Goal: Task Accomplishment & Management: Use online tool/utility

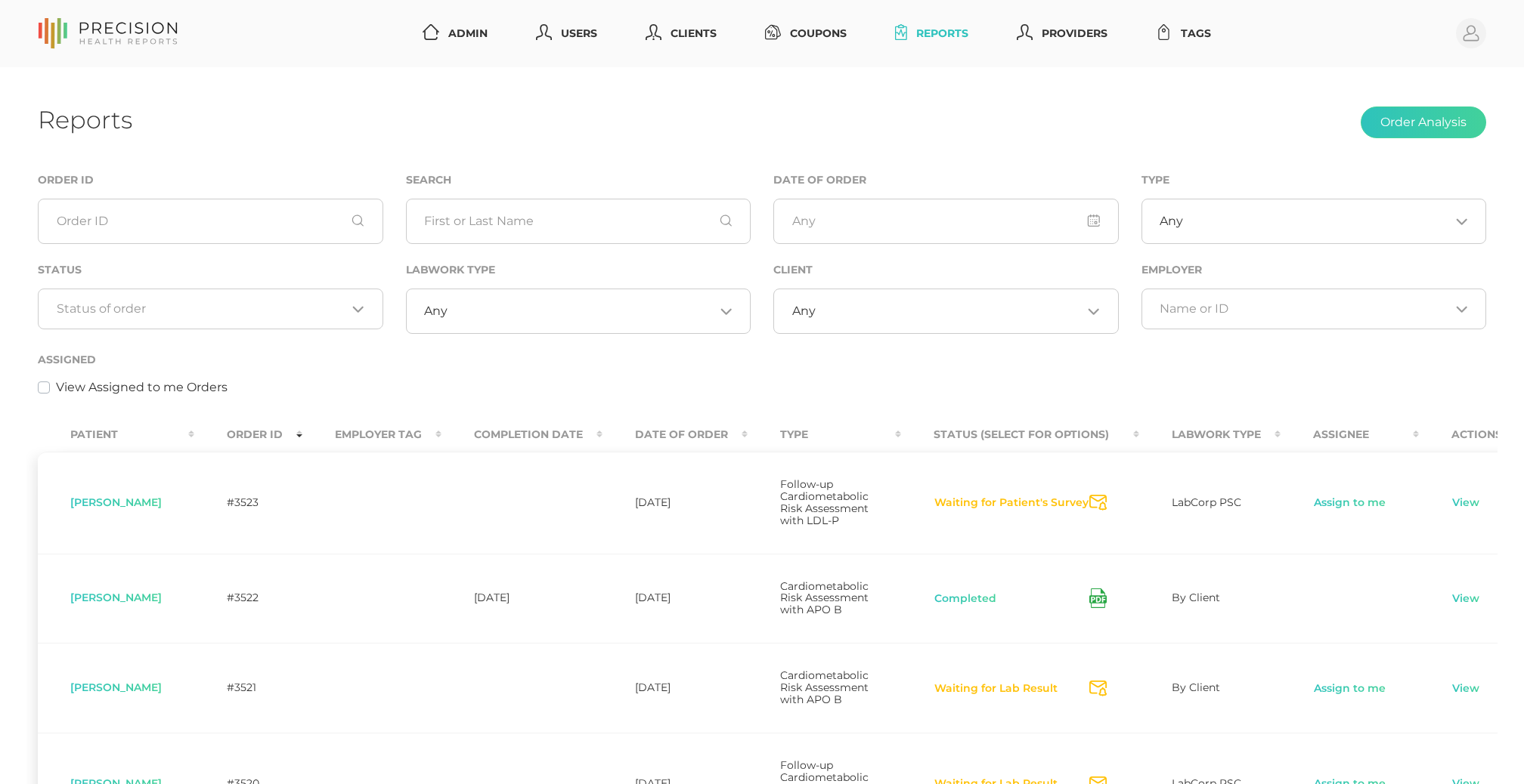
click at [578, 300] on div "Any Loading..." at bounding box center [578, 312] width 346 height 46
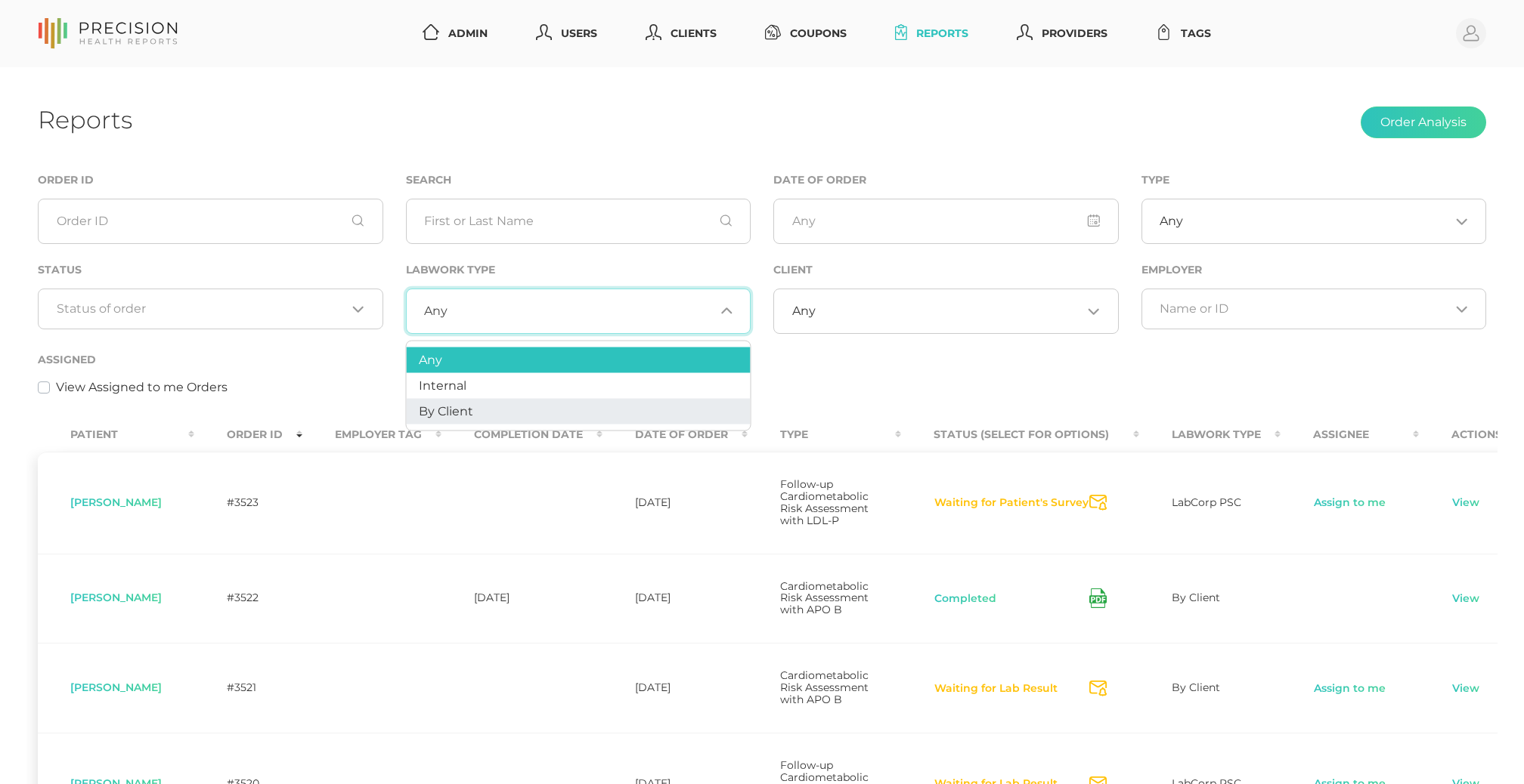
click at [502, 409] on li "By Client" at bounding box center [578, 412] width 344 height 26
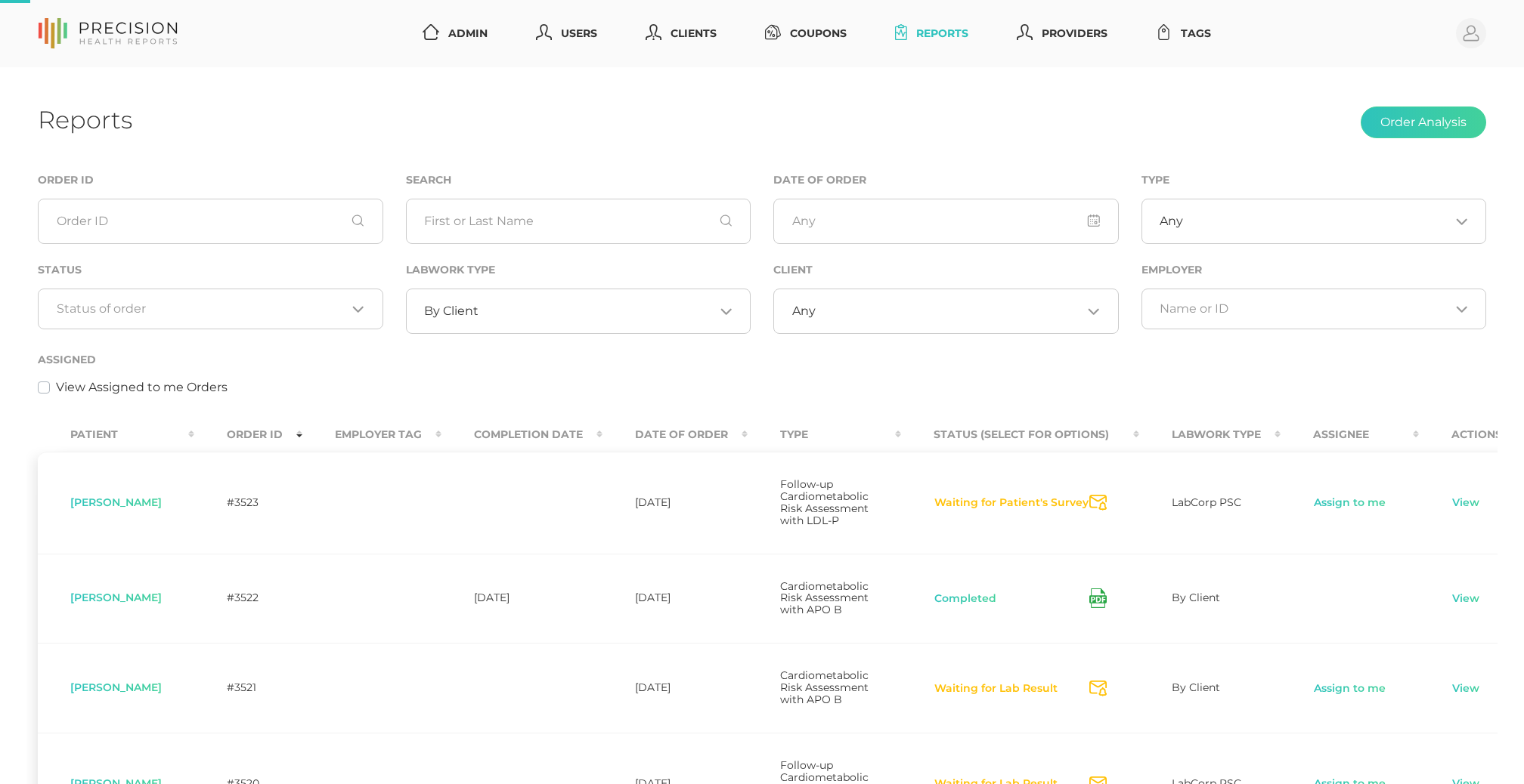
click at [227, 316] on input "Search for option" at bounding box center [202, 309] width 291 height 15
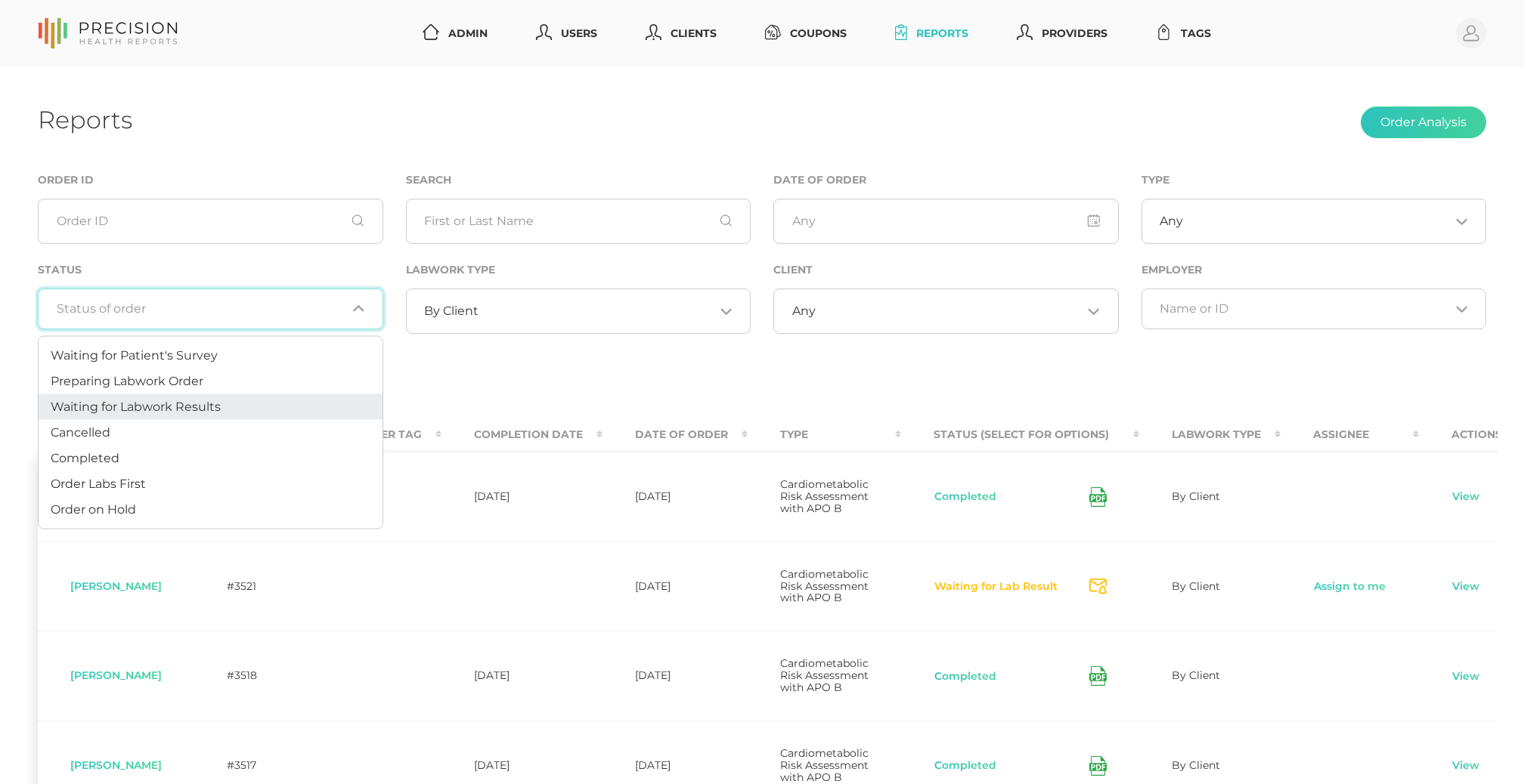
click at [197, 398] on li "Waiting for Labwork Results" at bounding box center [210, 407] width 344 height 26
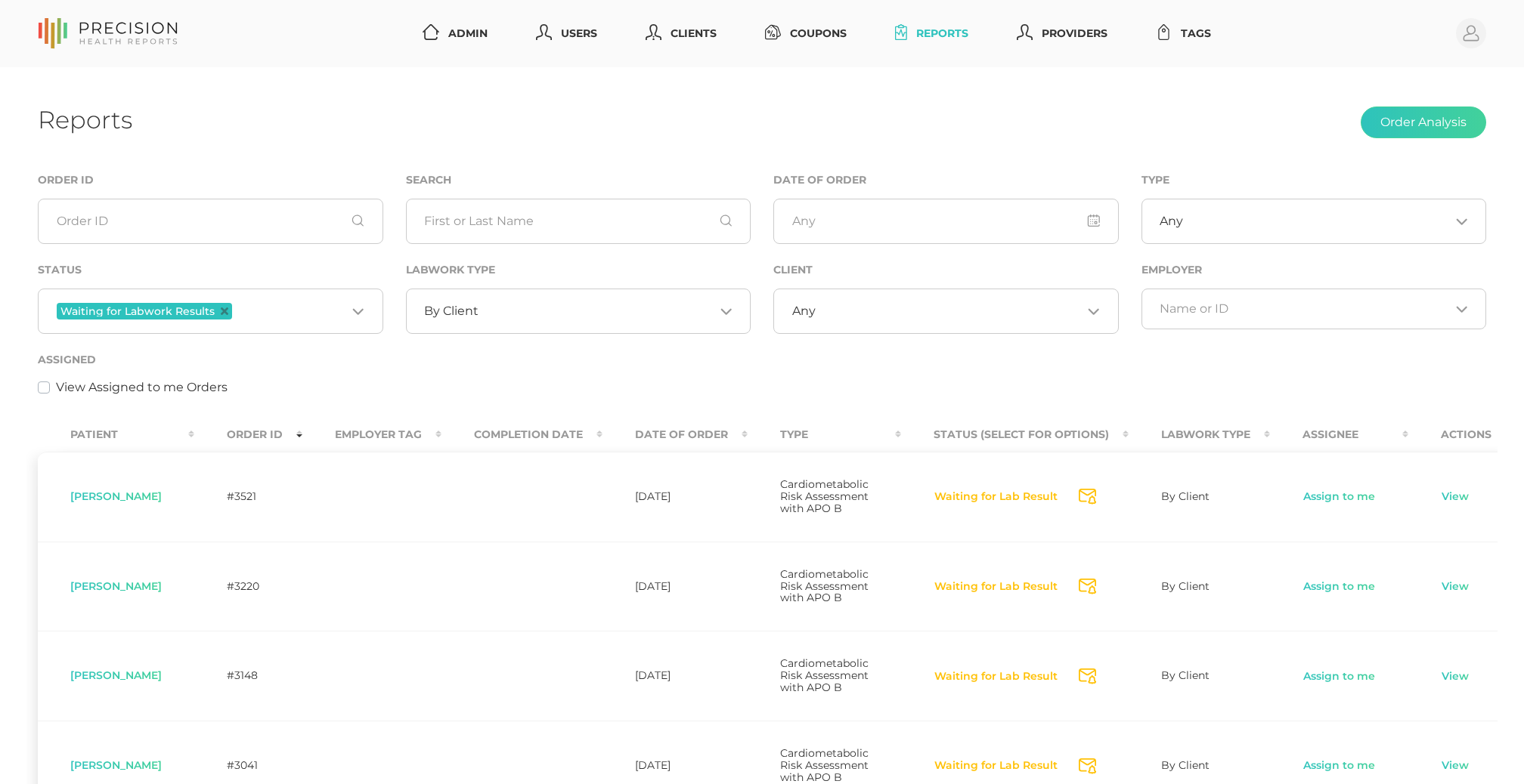
click at [258, 433] on th "Order ID" at bounding box center [248, 435] width 108 height 34
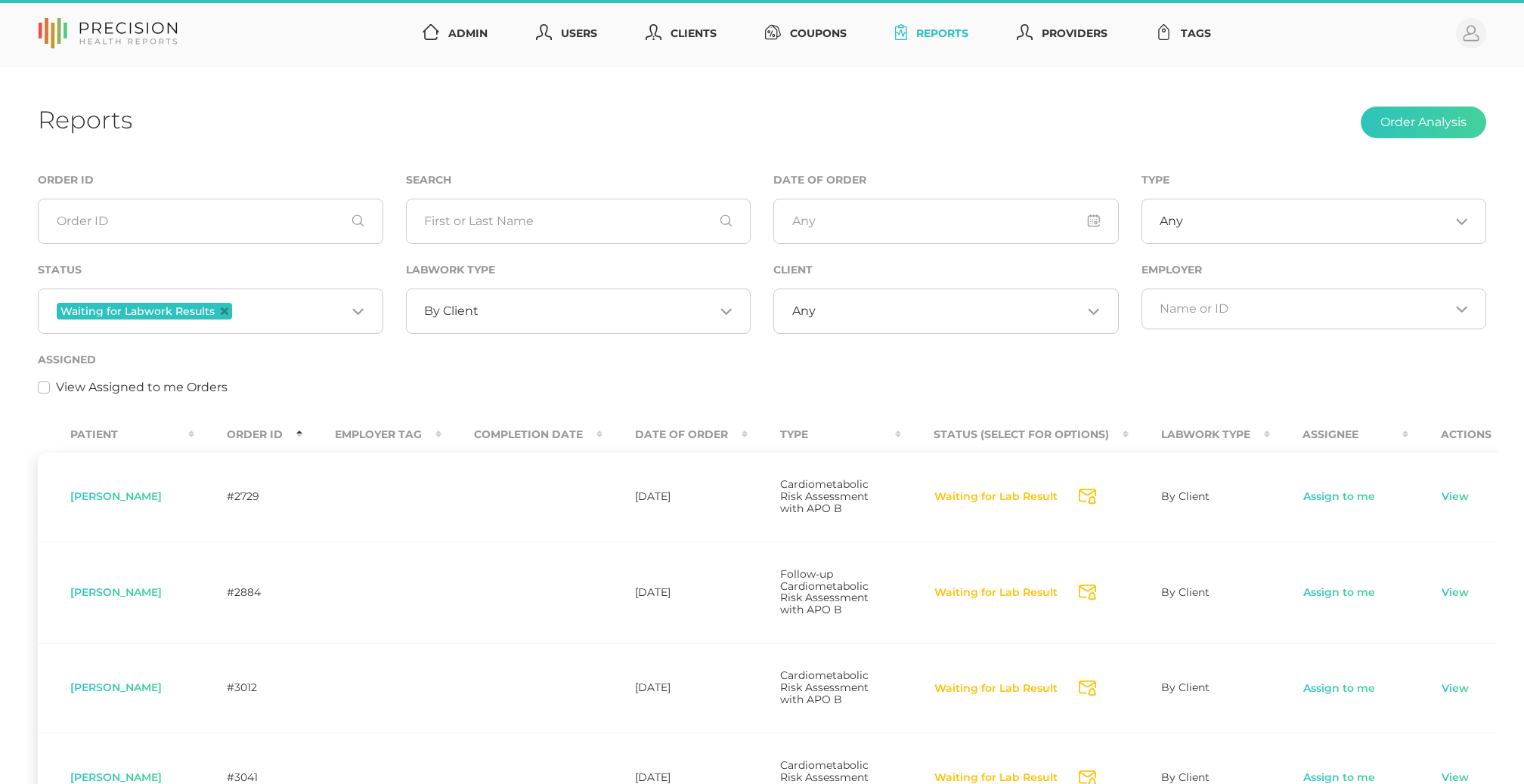
click at [260, 427] on th "Order ID" at bounding box center [248, 435] width 108 height 34
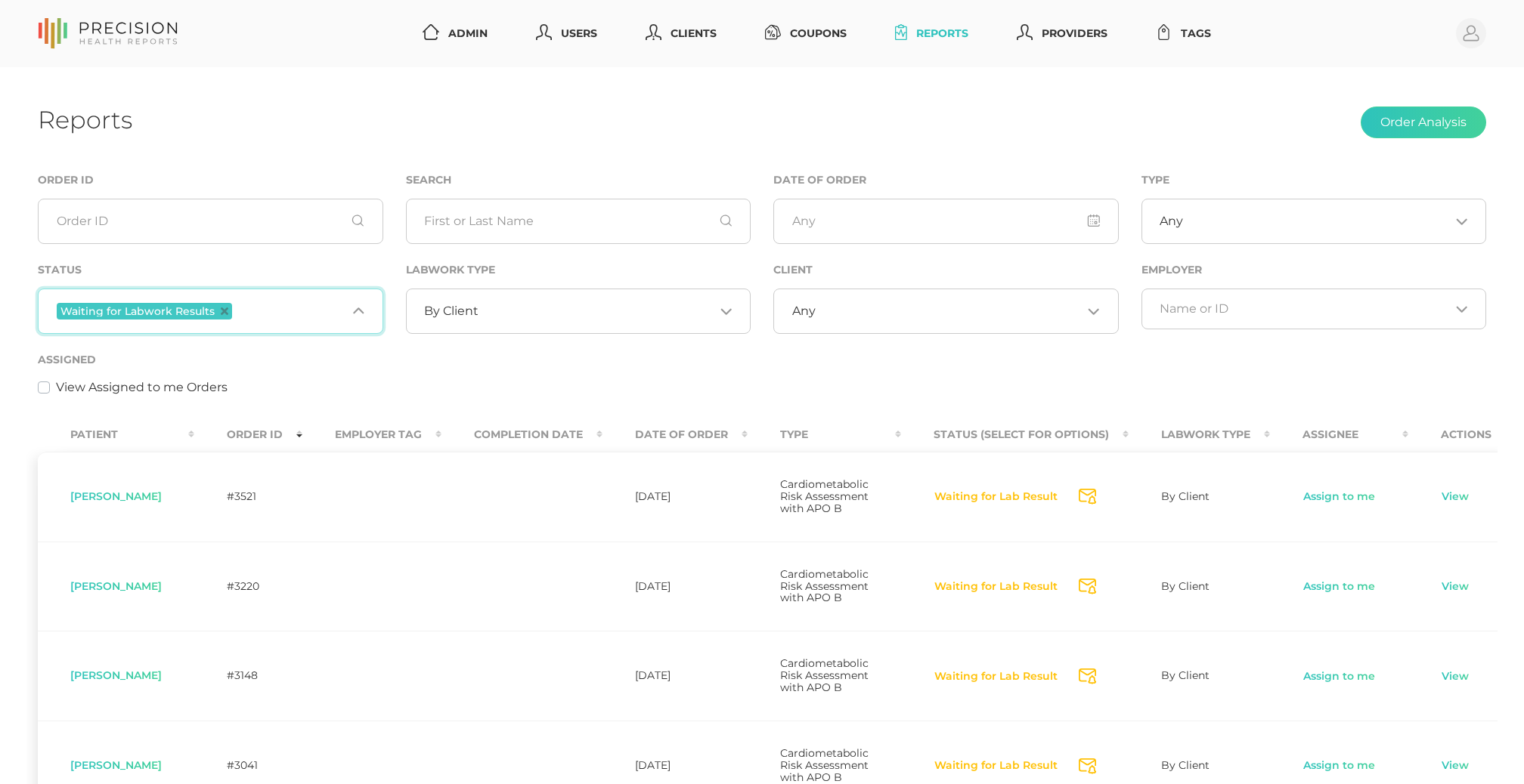
click at [276, 314] on input "Search for option" at bounding box center [291, 311] width 111 height 20
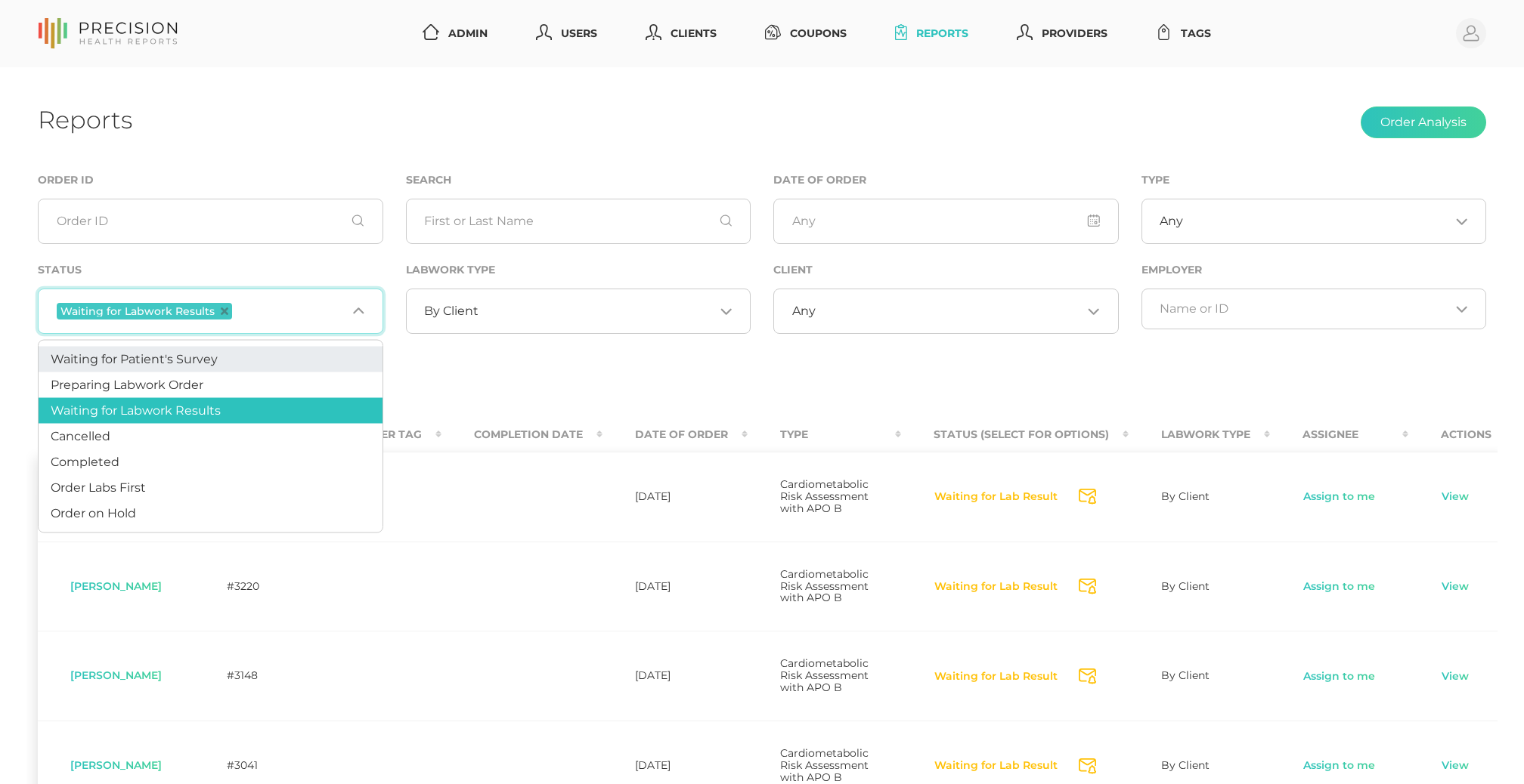
click at [224, 367] on li "Waiting for Patient's Survey" at bounding box center [210, 360] width 344 height 26
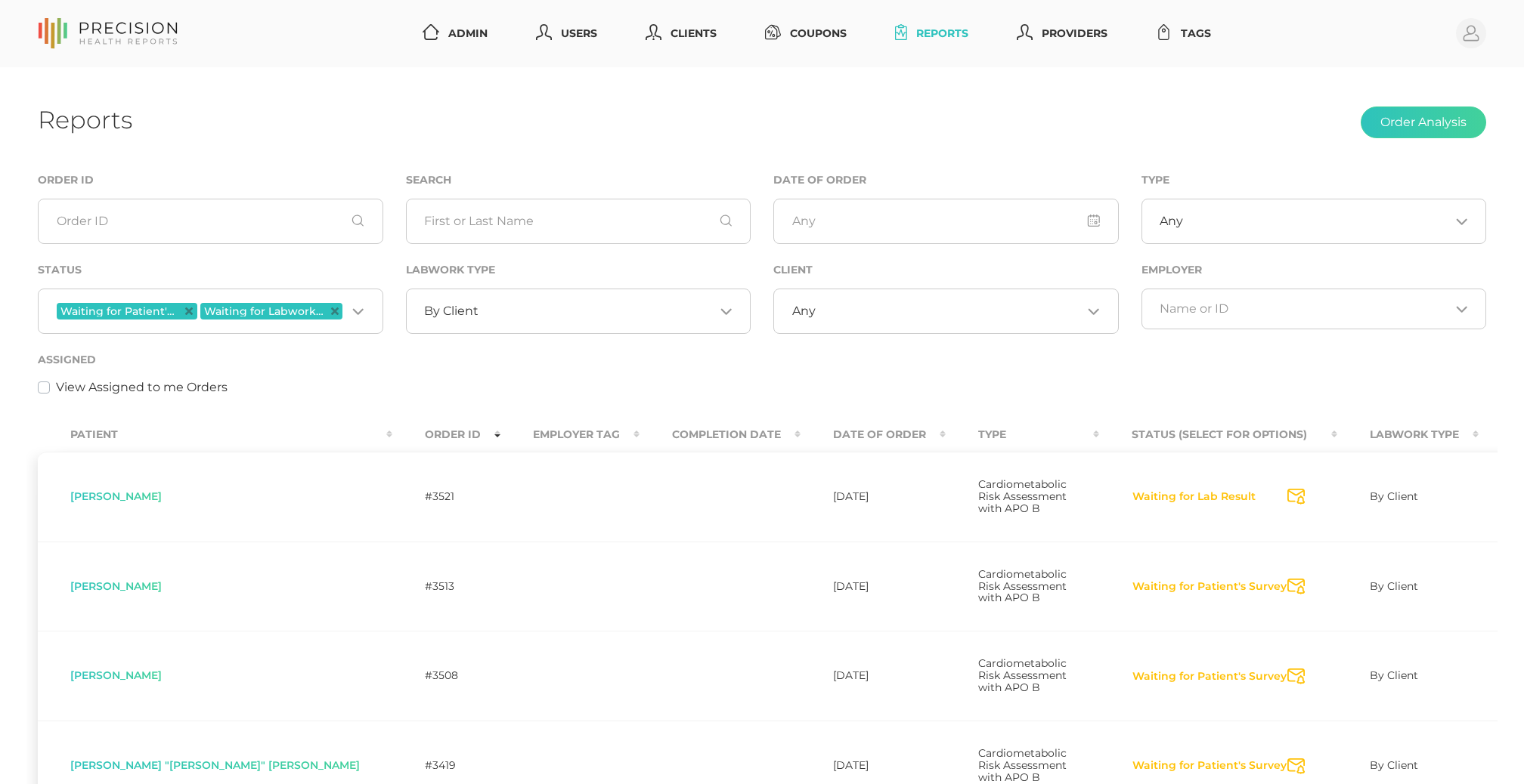
click at [392, 438] on th "Order ID" at bounding box center [446, 435] width 108 height 34
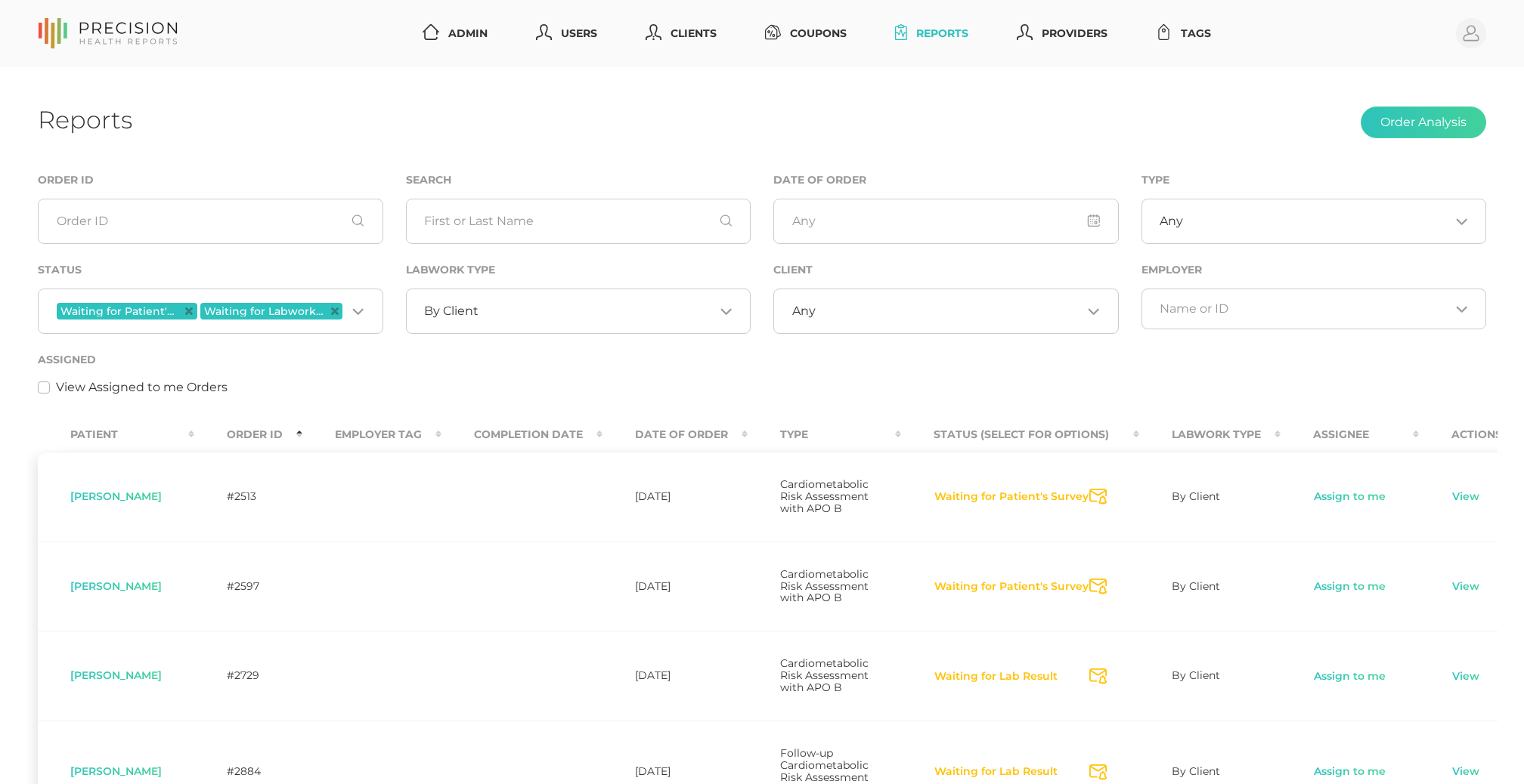
click at [275, 433] on th "Order ID" at bounding box center [248, 435] width 108 height 34
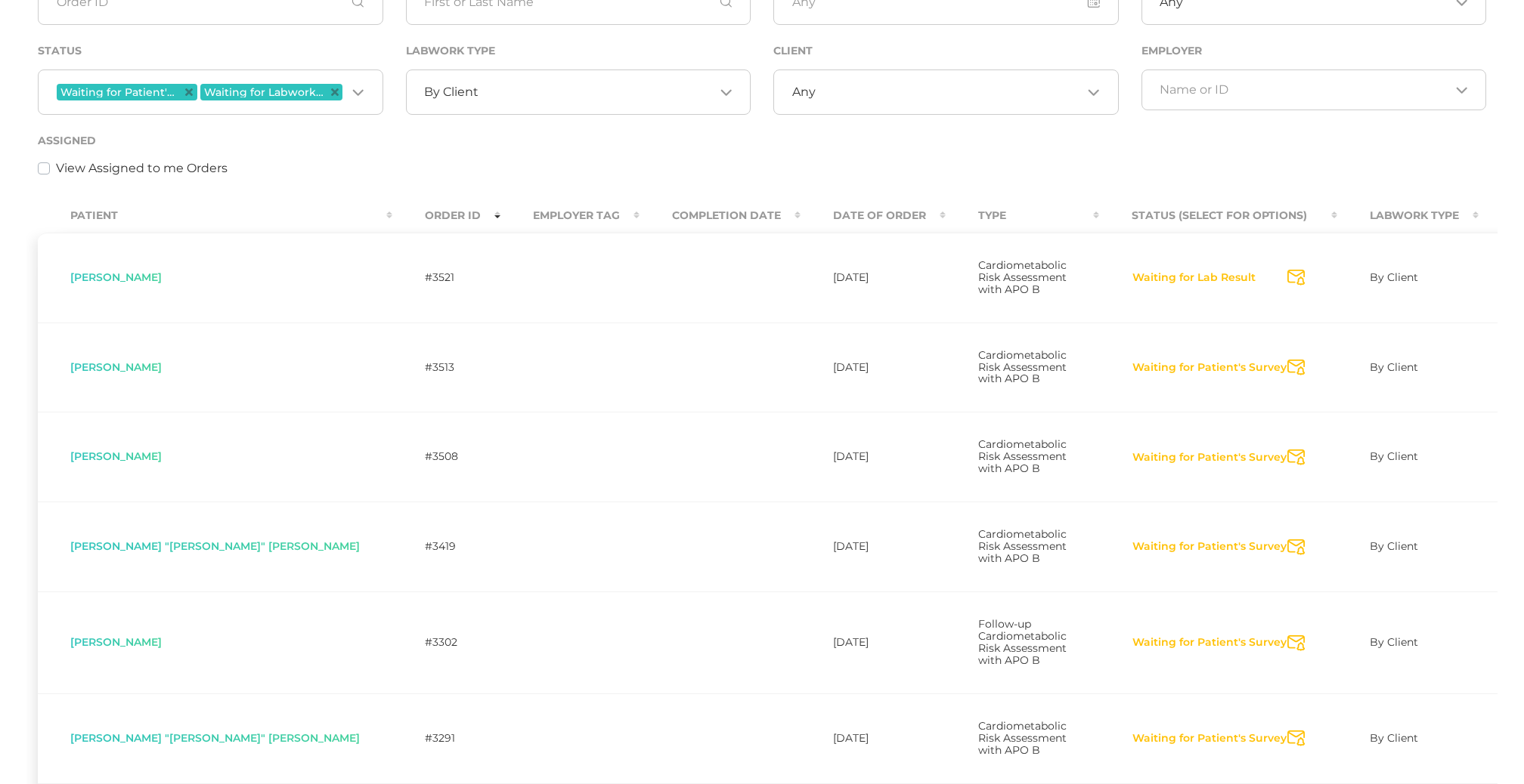
scroll to position [677, 0]
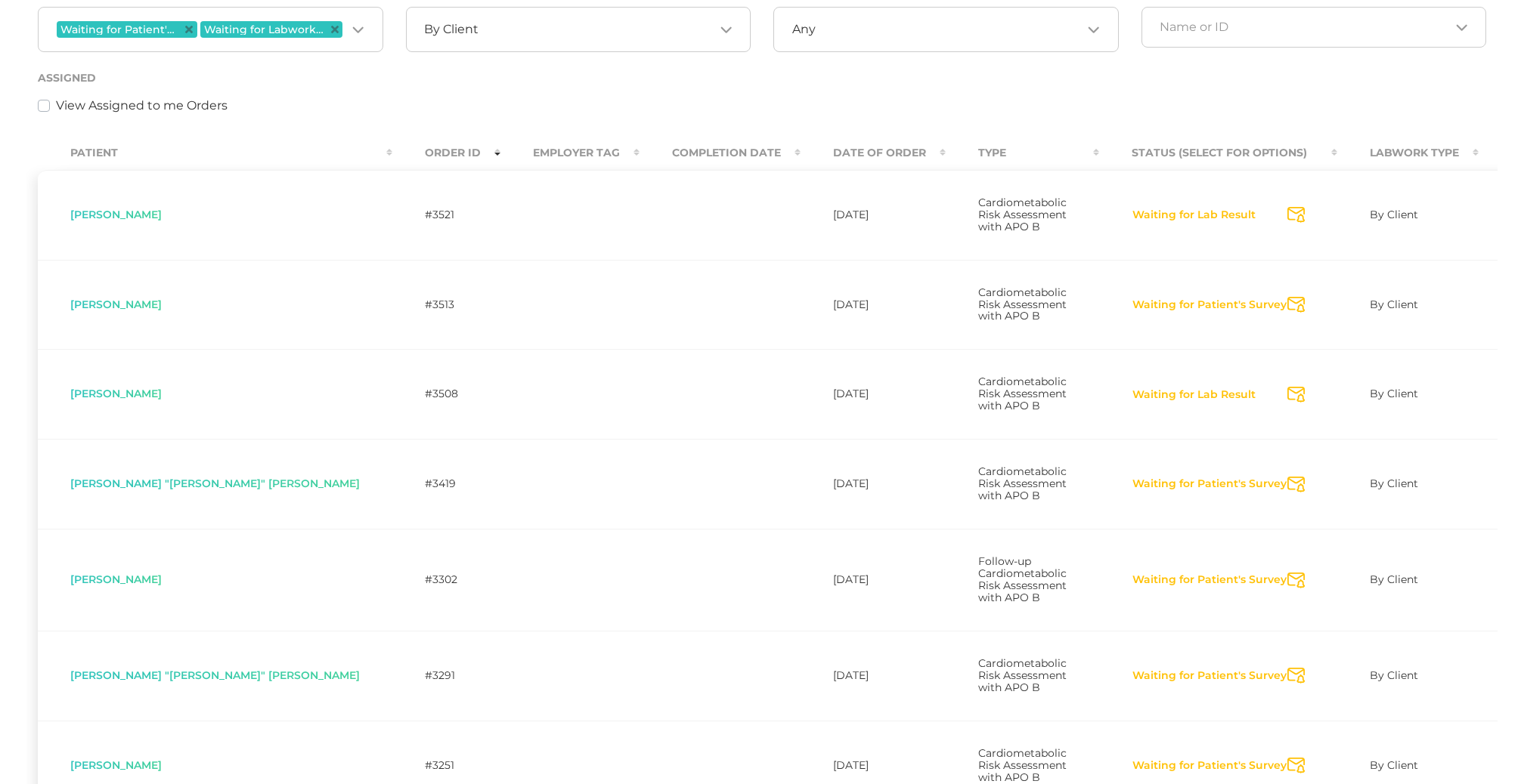
scroll to position [285, 0]
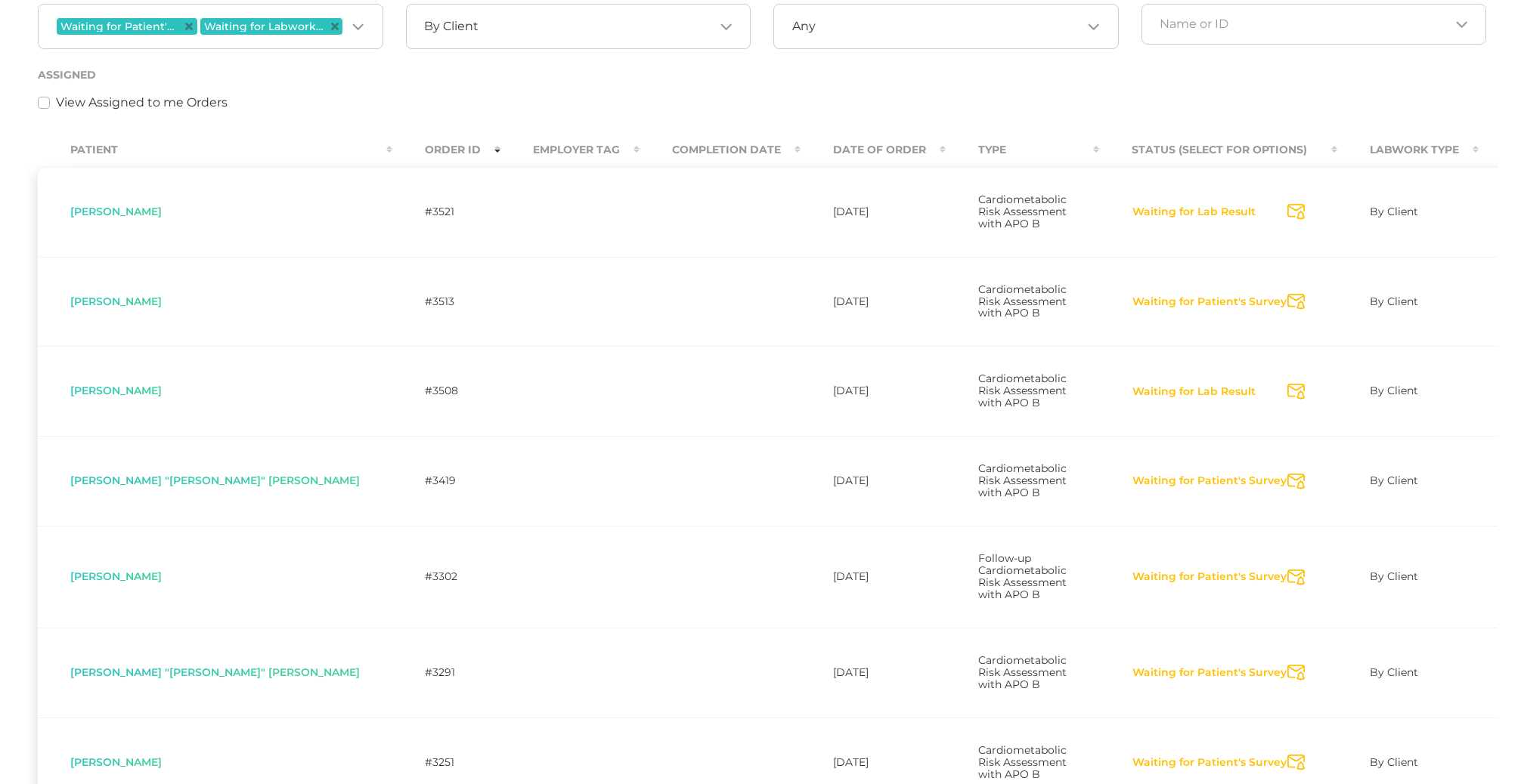
click at [1478, 403] on td "Assign to me" at bounding box center [1548, 391] width 139 height 90
click at [1511, 400] on link "Assign to me" at bounding box center [1548, 392] width 73 height 15
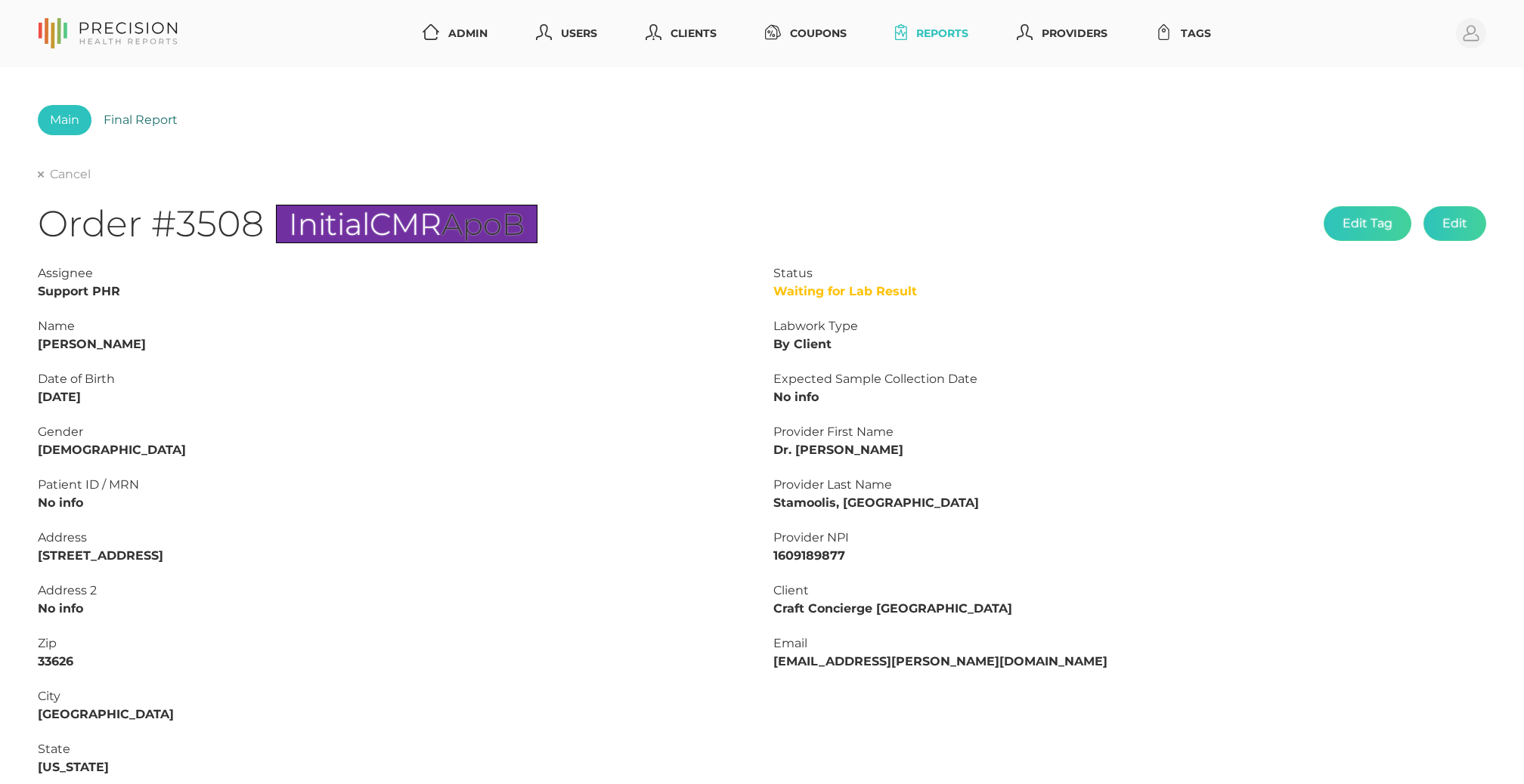
click at [159, 120] on link "Final Report" at bounding box center [140, 120] width 98 height 30
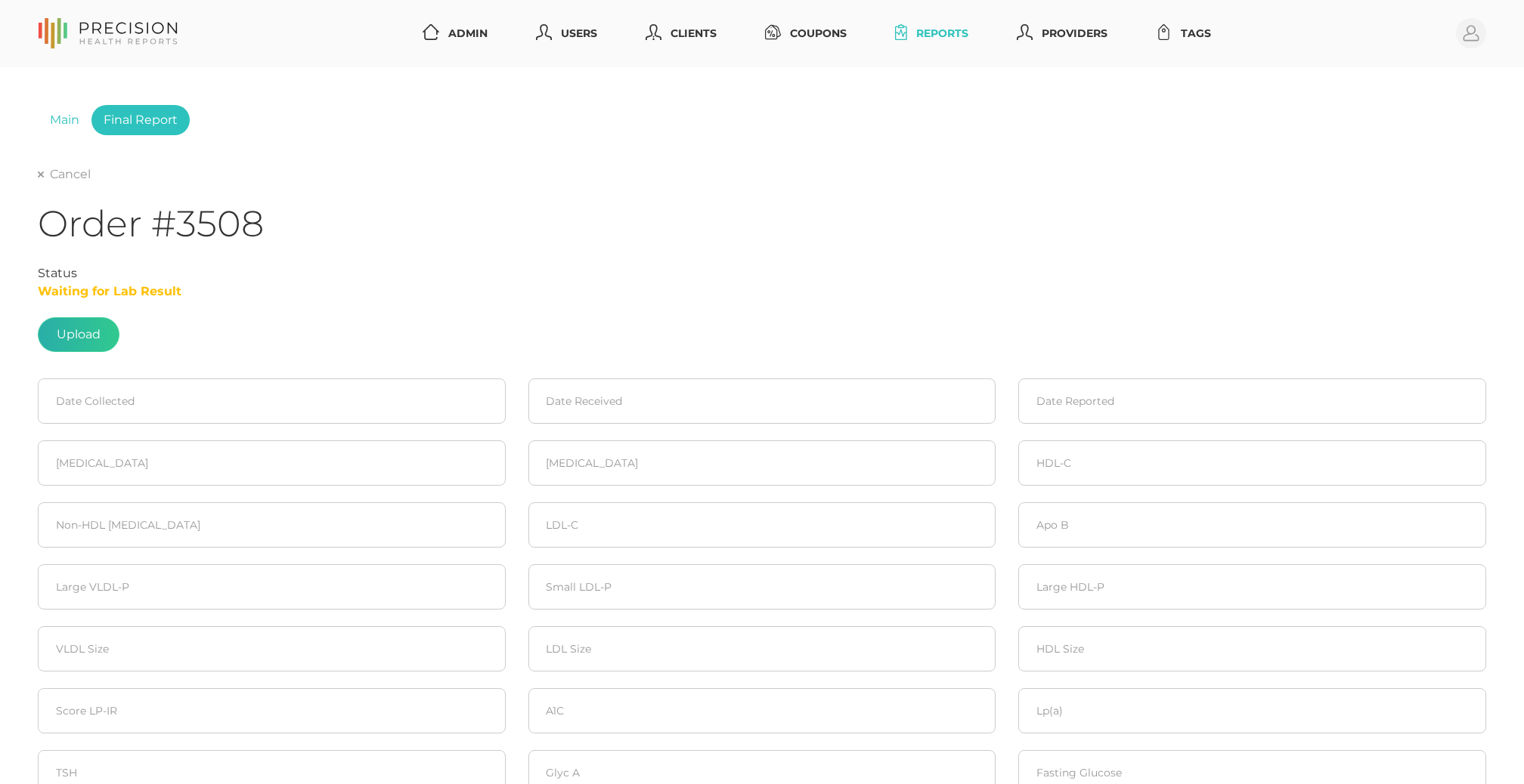
click at [86, 327] on label at bounding box center [79, 335] width 80 height 33
click at [101, 327] on input "file" at bounding box center [101, 327] width 1 height 1
type input "C:\fakepath\Lab results_[DATE][PERSON_NAME].pdf"
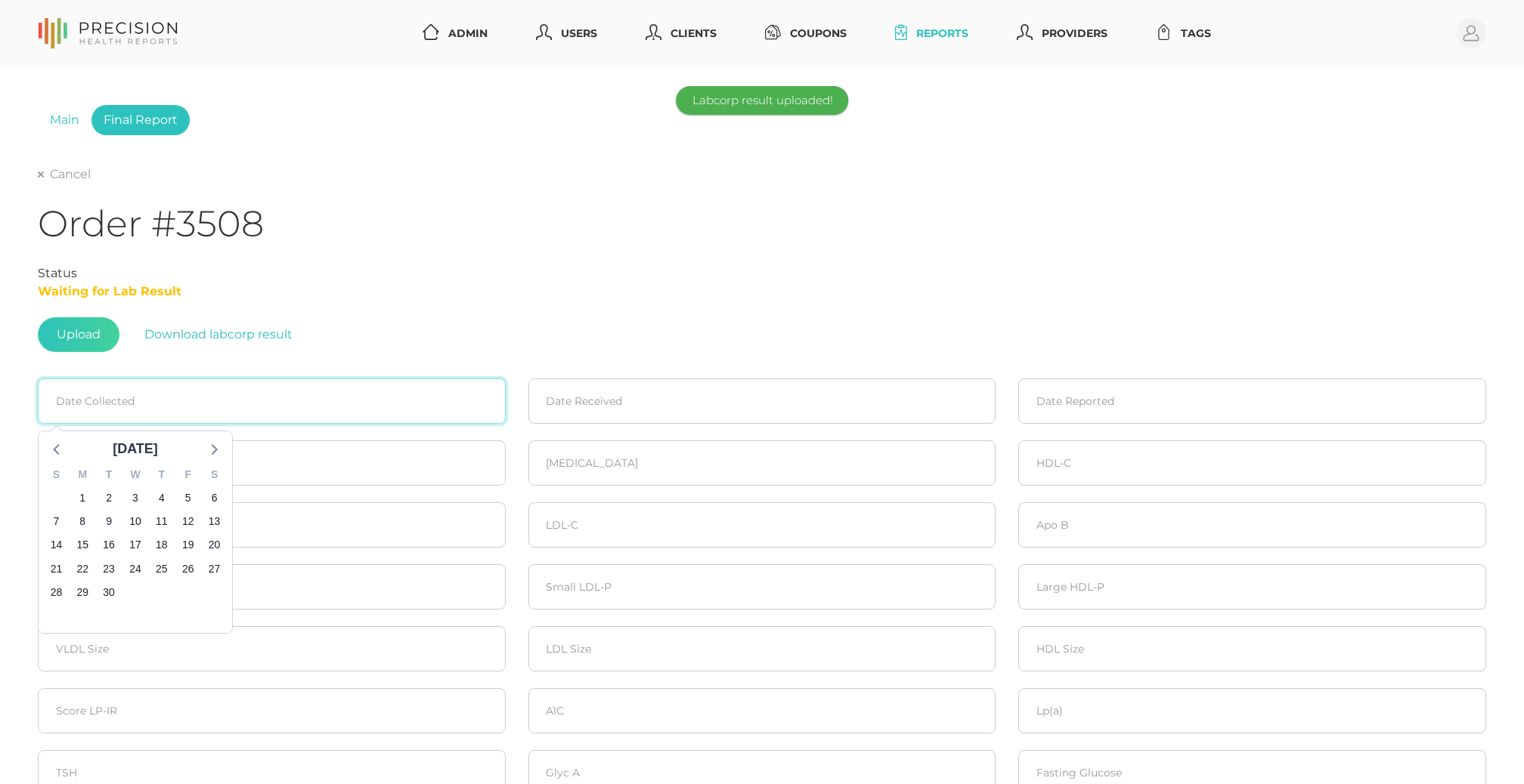
click at [285, 415] on input at bounding box center [272, 401] width 468 height 46
click at [65, 447] on icon at bounding box center [57, 449] width 20 height 20
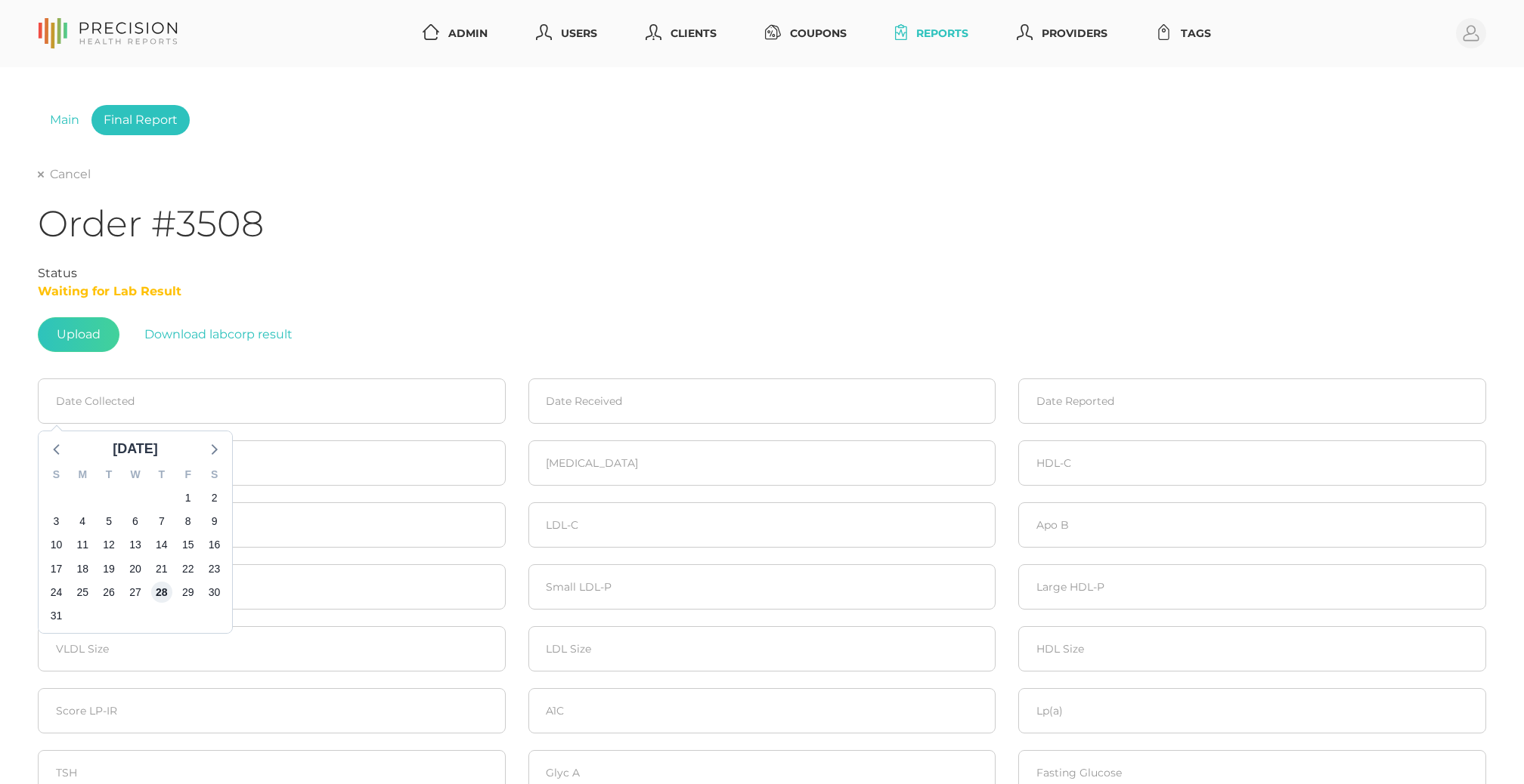
click at [156, 590] on span "28" at bounding box center [161, 592] width 21 height 21
type input "[DATE]"
click at [621, 415] on input at bounding box center [762, 401] width 468 height 46
click at [557, 450] on icon at bounding box center [547, 449] width 20 height 20
drag, startPoint x: 656, startPoint y: 591, endPoint x: 998, endPoint y: 460, distance: 366.2
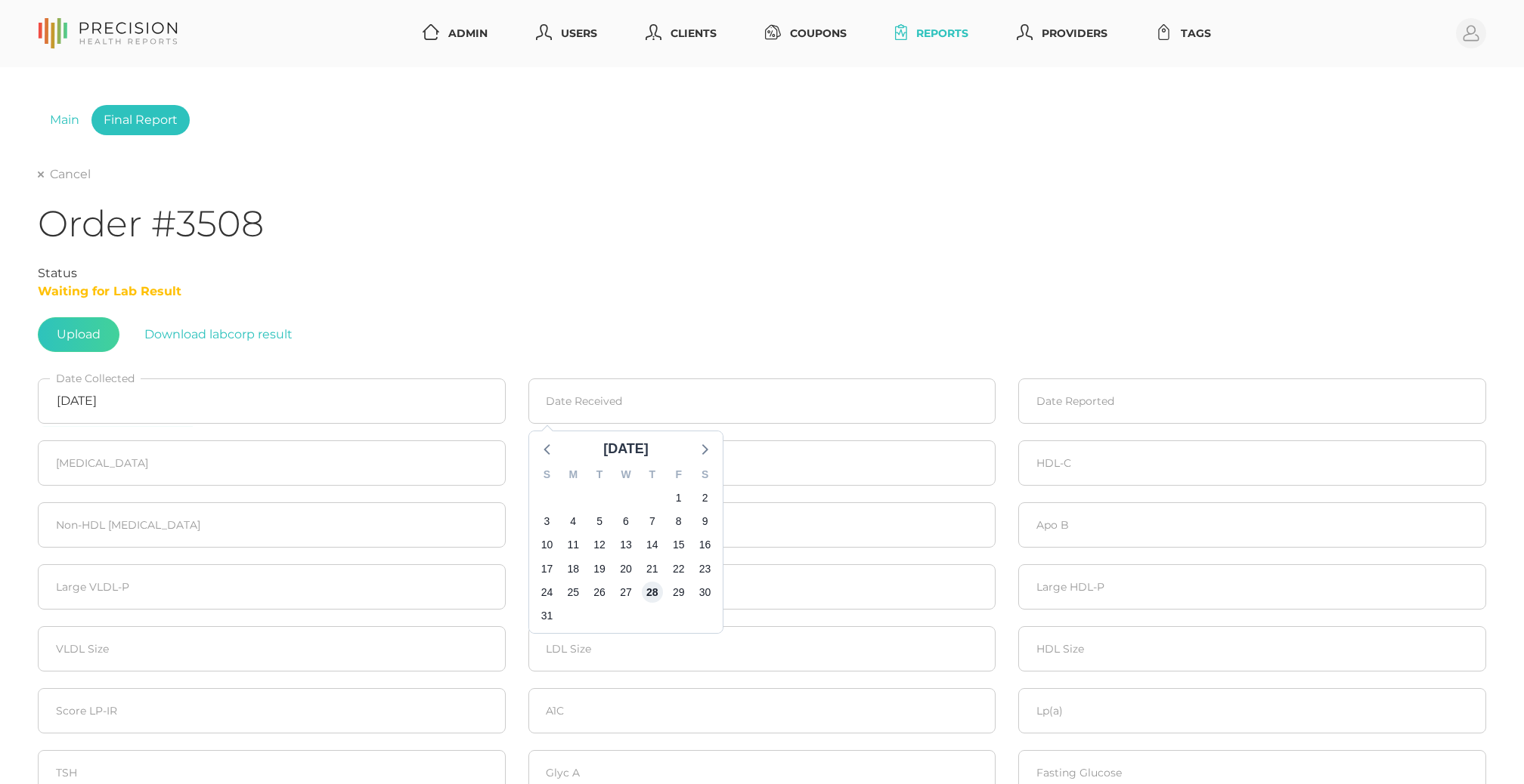
click at [658, 591] on span "28" at bounding box center [652, 592] width 21 height 21
type input "[DATE]"
click at [1041, 408] on input at bounding box center [1252, 401] width 468 height 46
click at [1071, 497] on span "1" at bounding box center [1063, 497] width 21 height 21
type input "[DATE]"
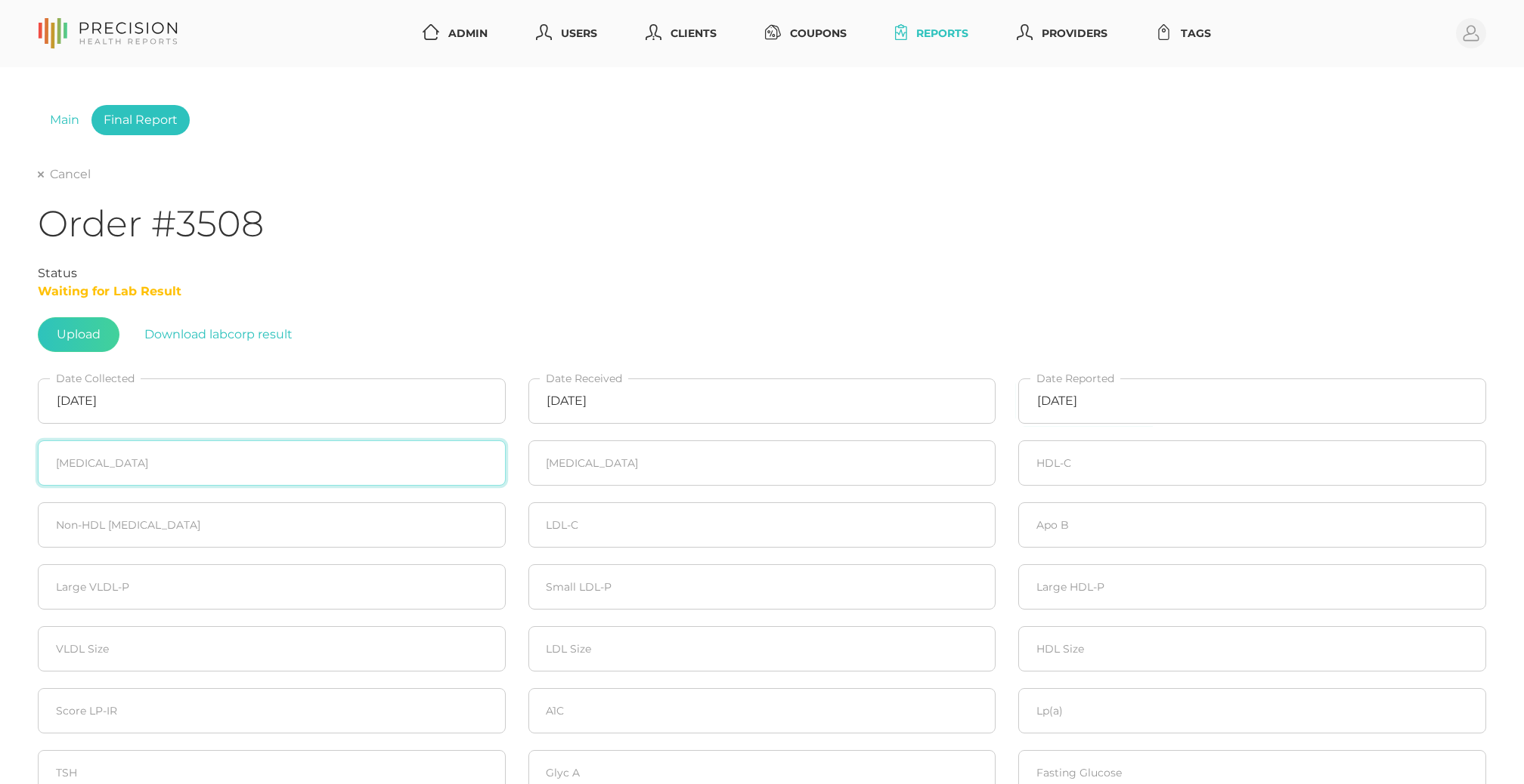
click at [293, 473] on input "number" at bounding box center [272, 464] width 468 height 46
type input "230"
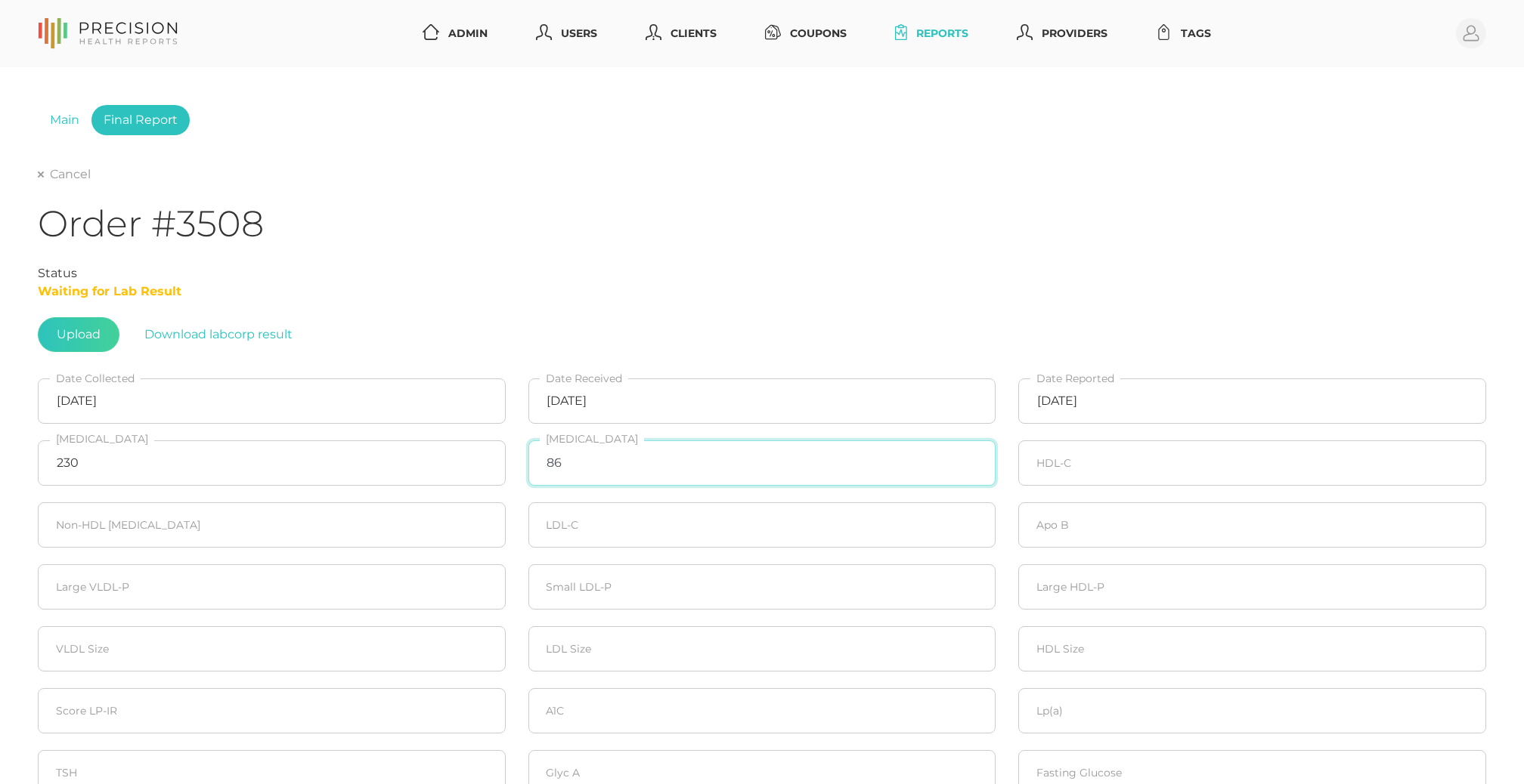
type input "86"
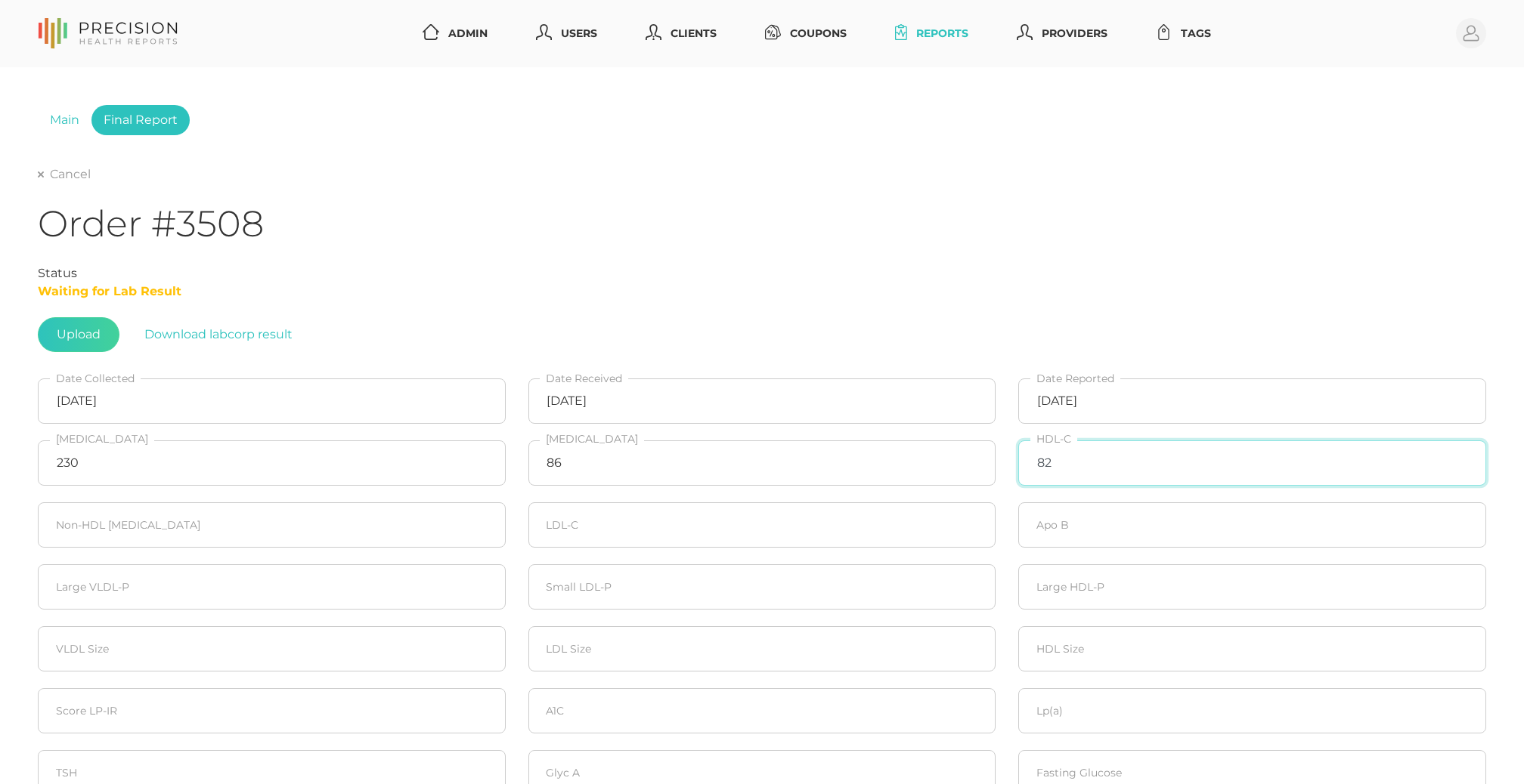
type input "82"
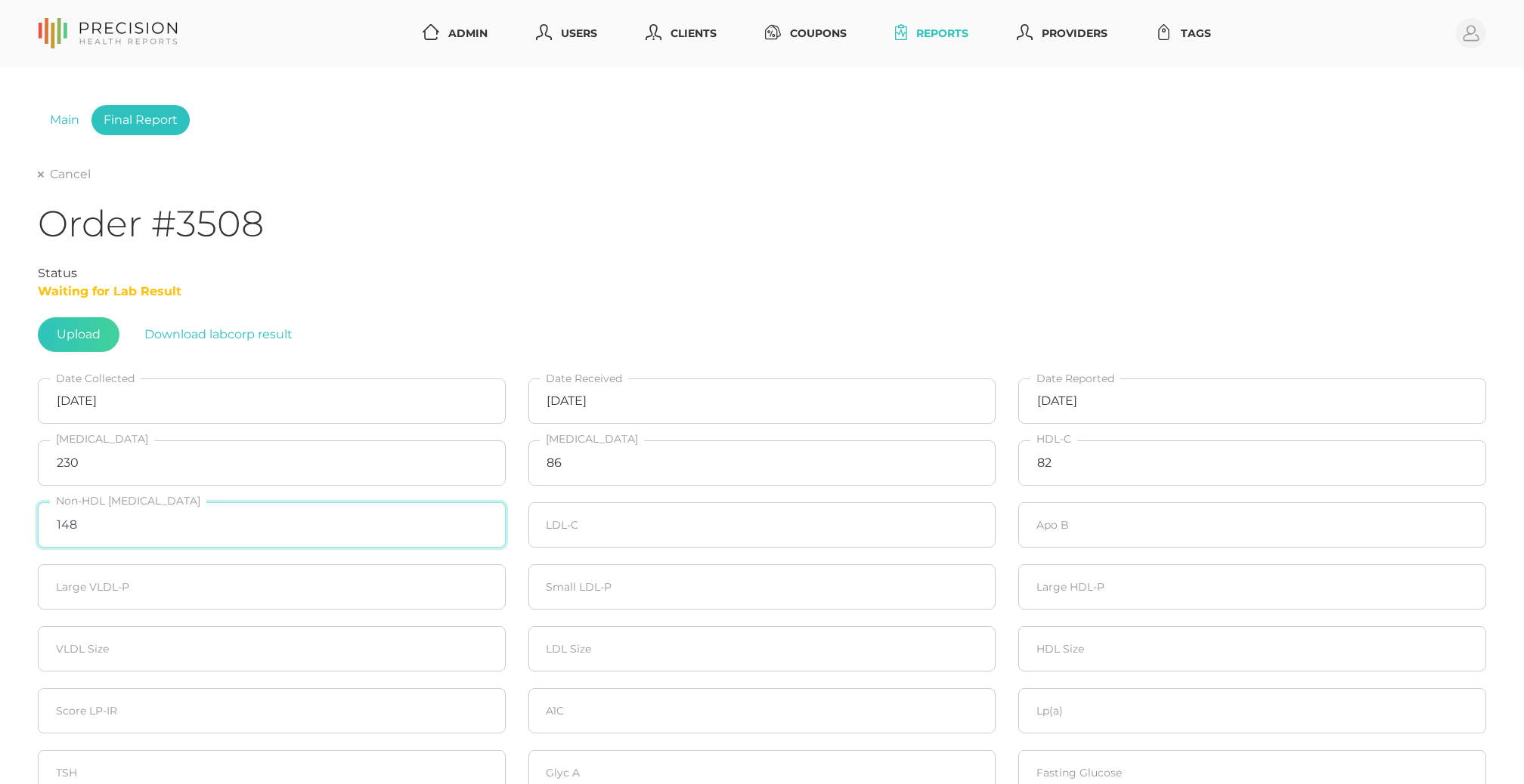
type input "148"
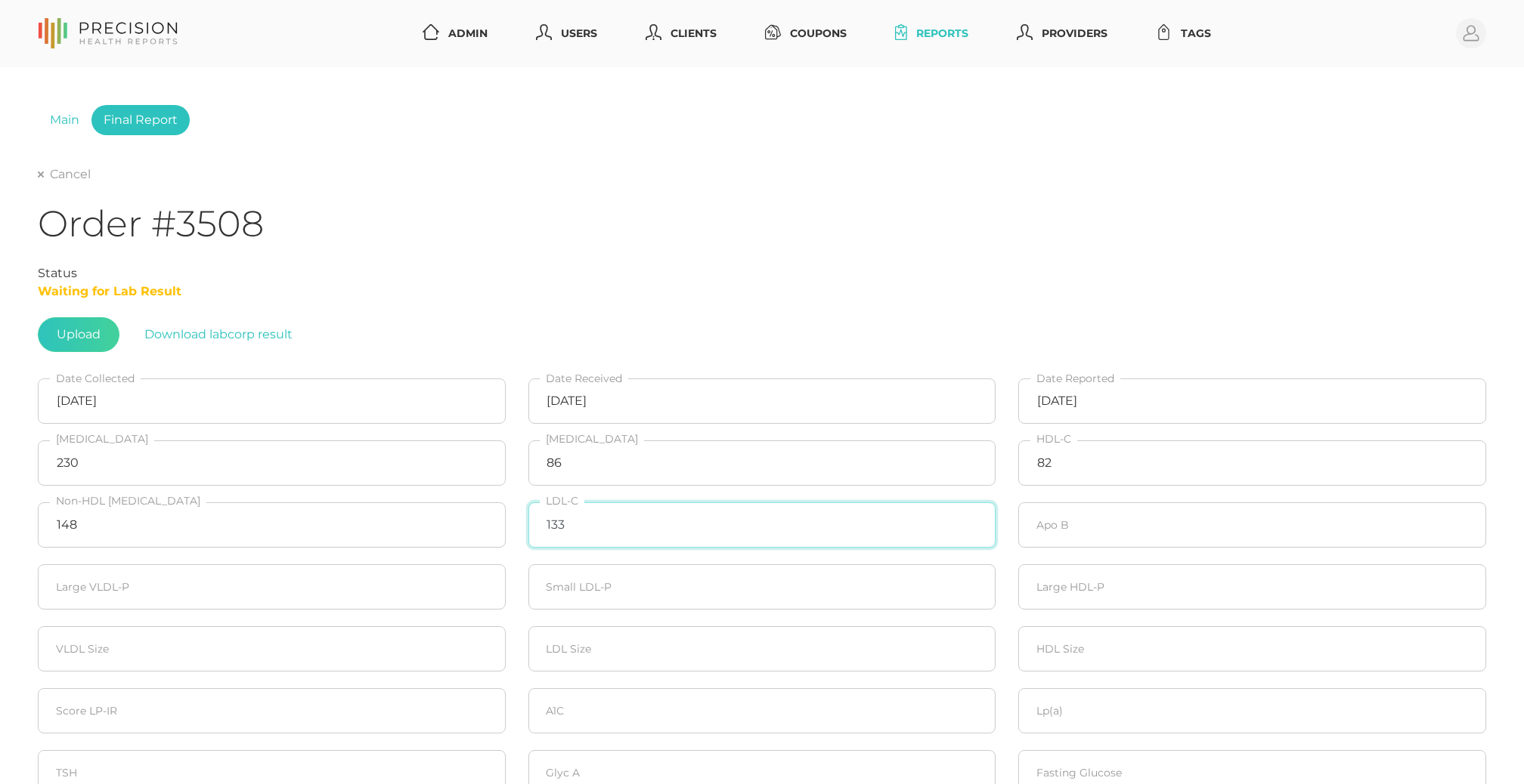
type input "133"
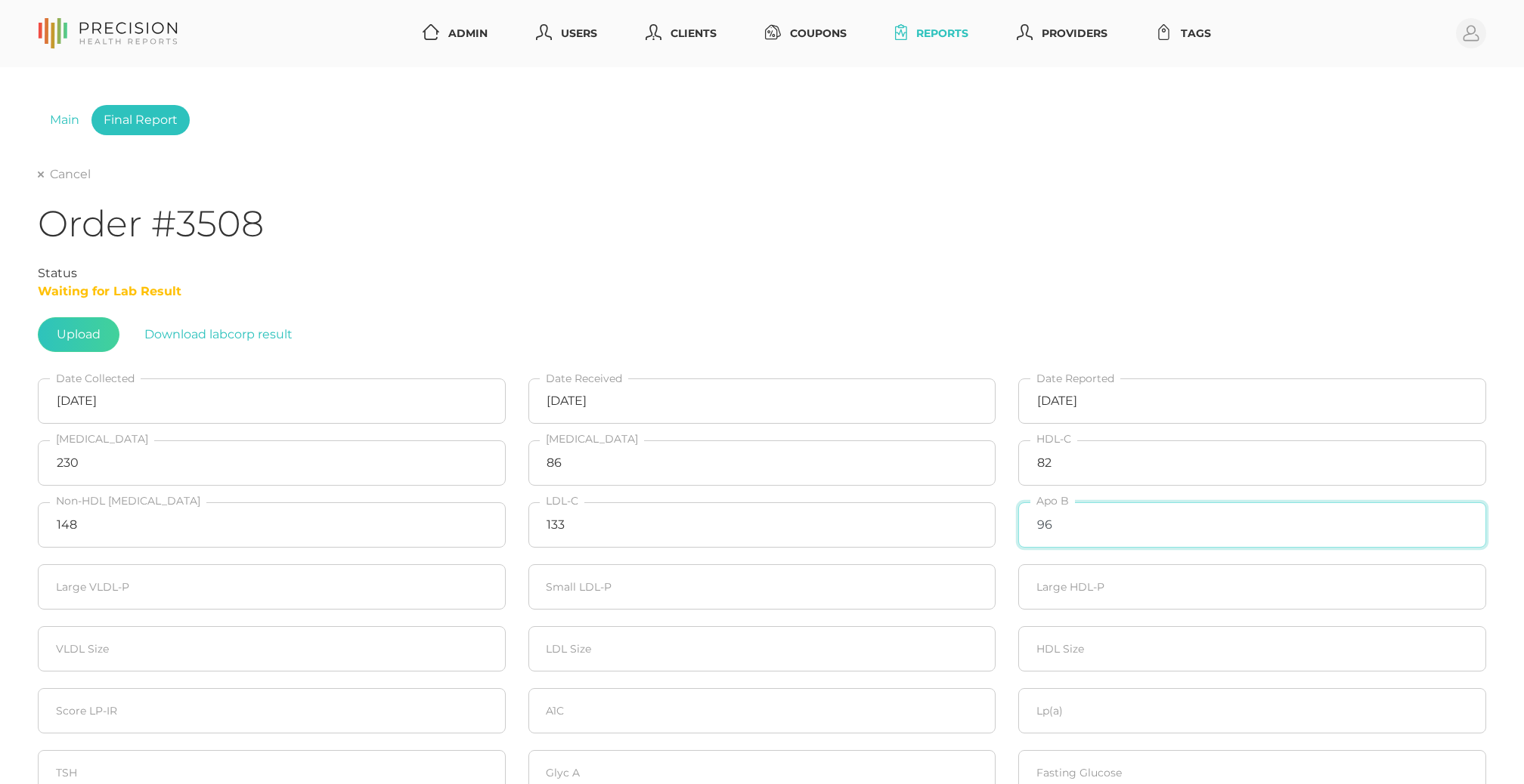
type input "96"
type input "20"
type input "90"
type input "20"
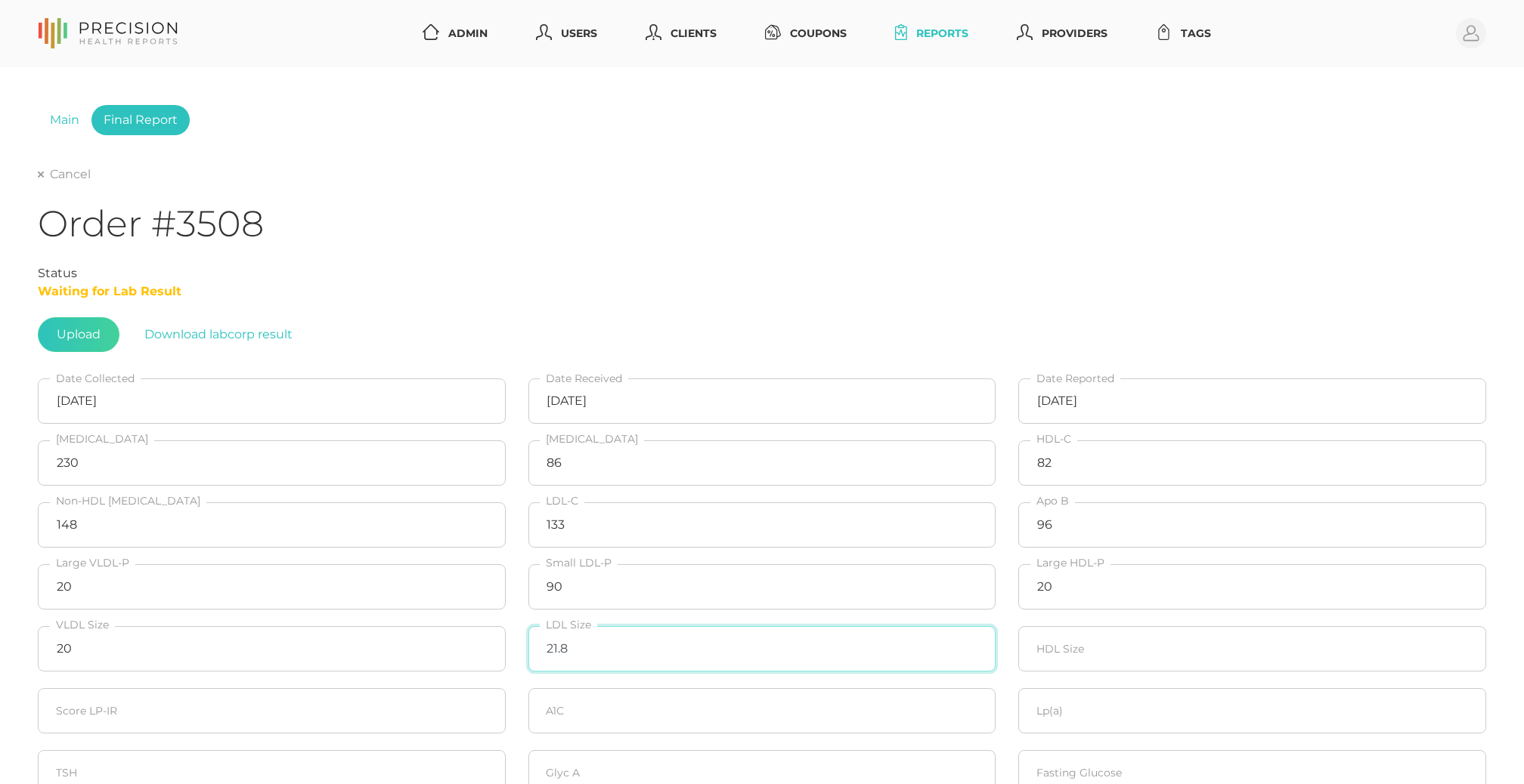
type input "21.8"
type input "20"
type input "5.0"
type input "228.6"
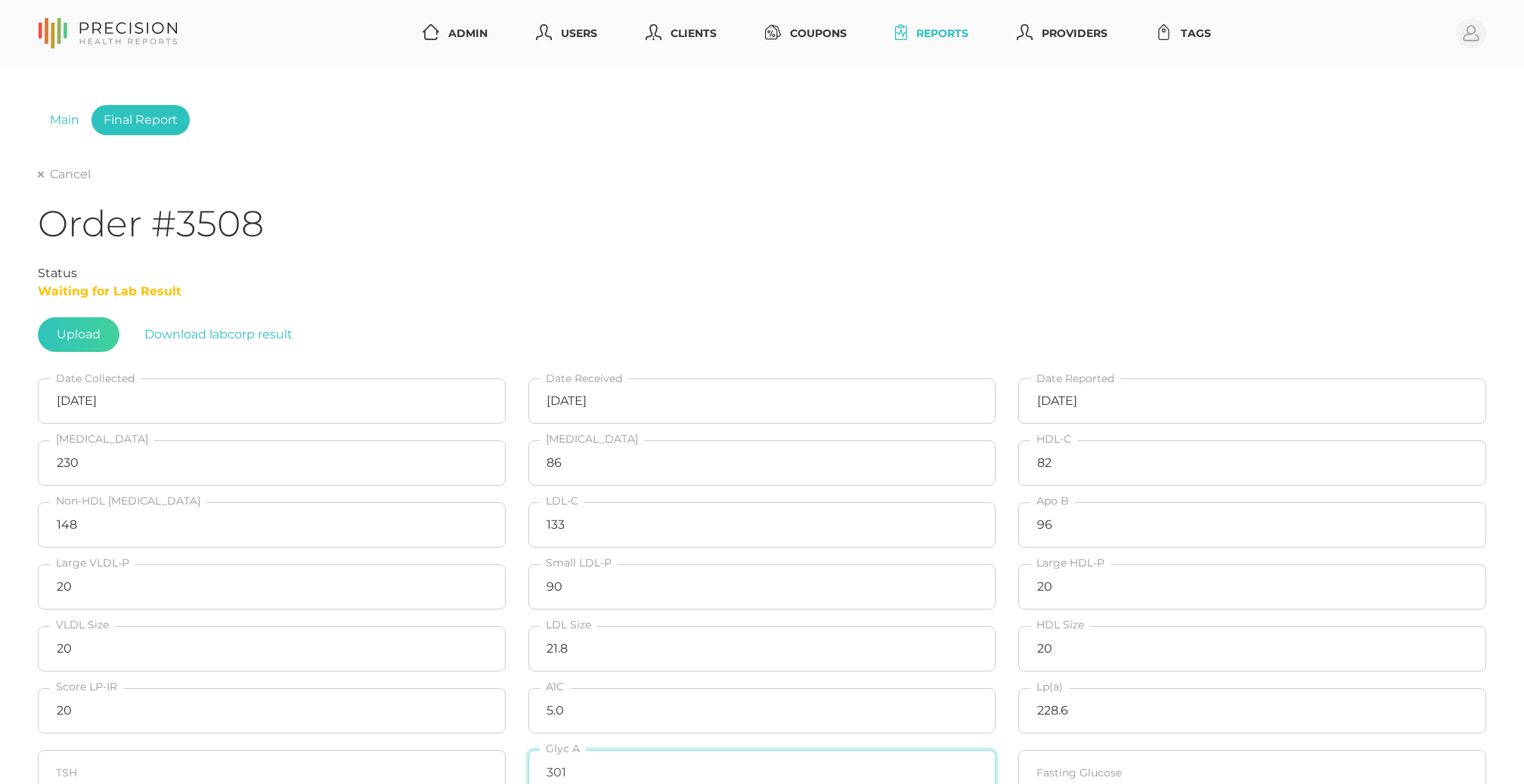
type input "301"
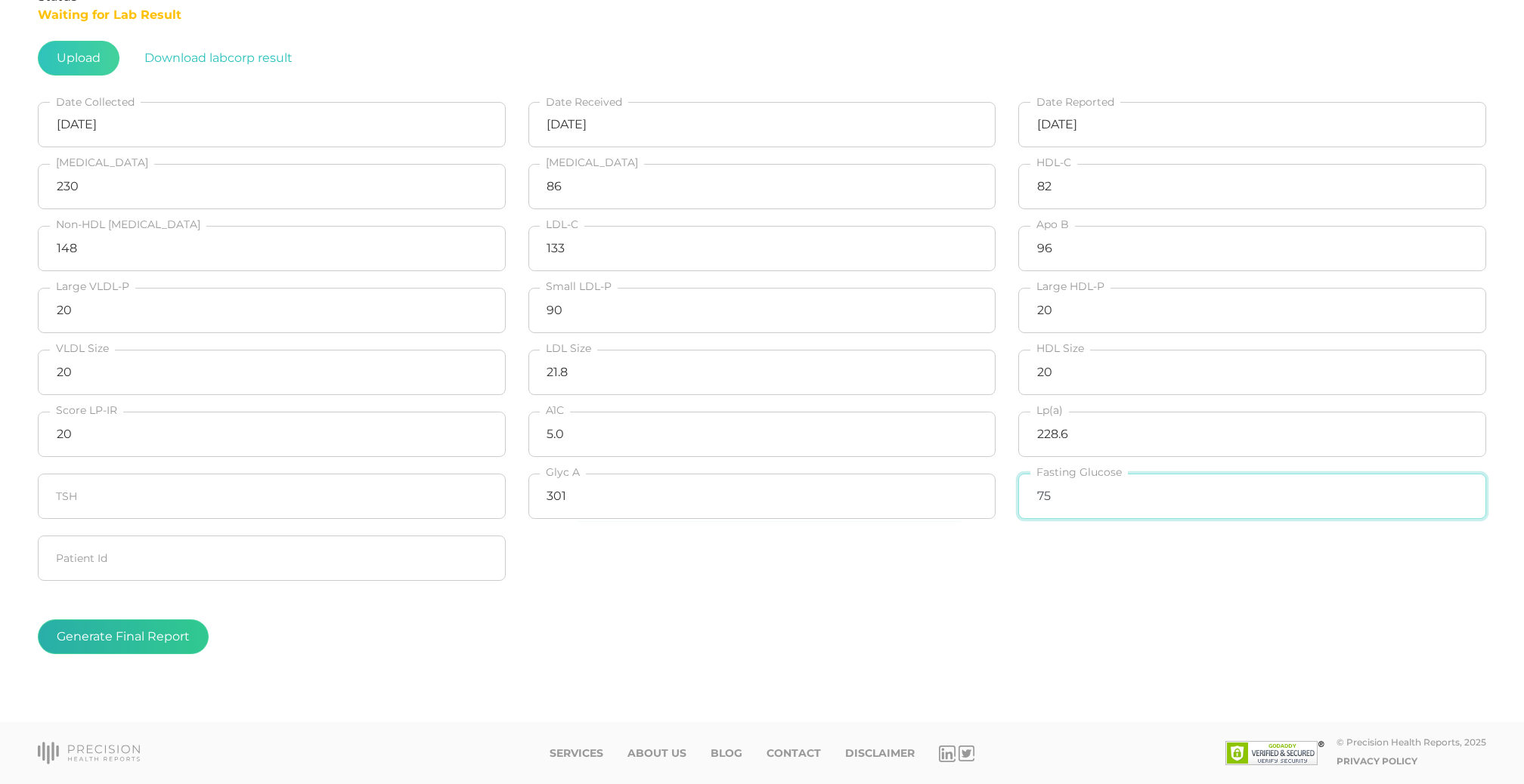
scroll to position [281, 0]
type input "75"
click at [141, 627] on button "Generate Final Report" at bounding box center [123, 637] width 171 height 35
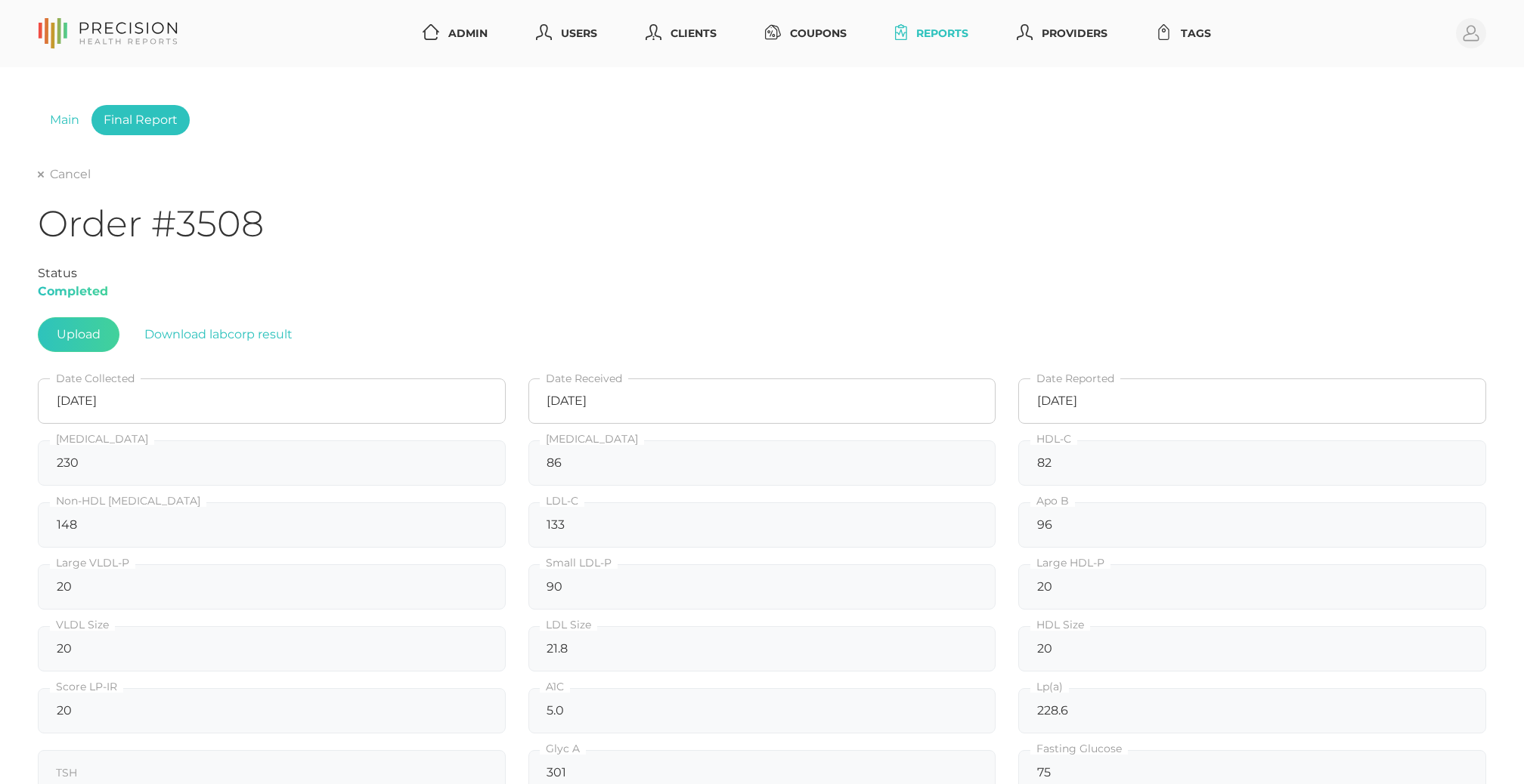
scroll to position [0, 0]
click at [48, 165] on div "Cancel" at bounding box center [762, 174] width 1448 height 18
click at [47, 170] on link "Cancel" at bounding box center [64, 174] width 53 height 15
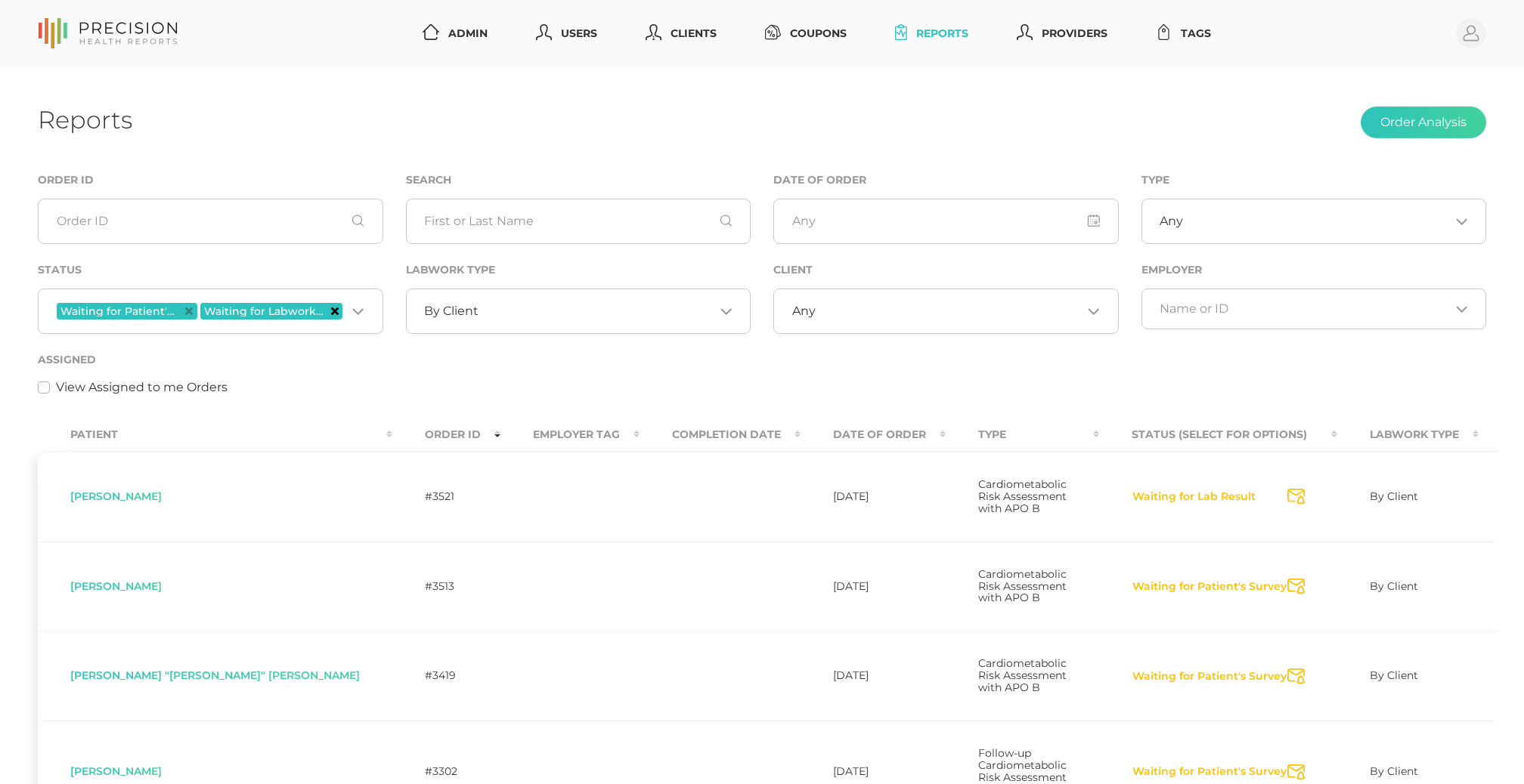
click at [333, 312] on icon "Deselect Waiting for Labwork Results" at bounding box center [335, 312] width 8 height 8
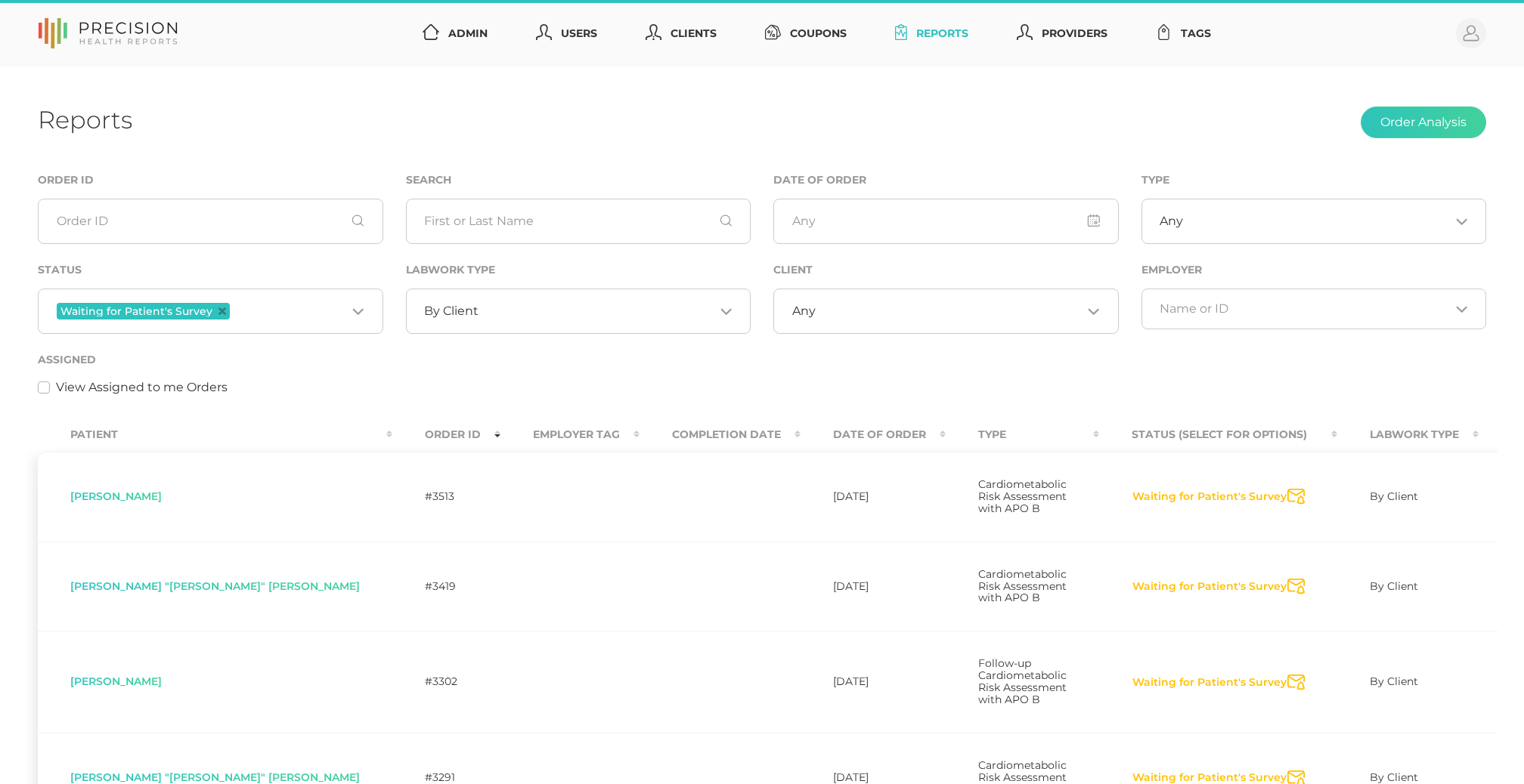
click at [222, 316] on span "Waiting for Patient's Survey" at bounding box center [143, 311] width 173 height 17
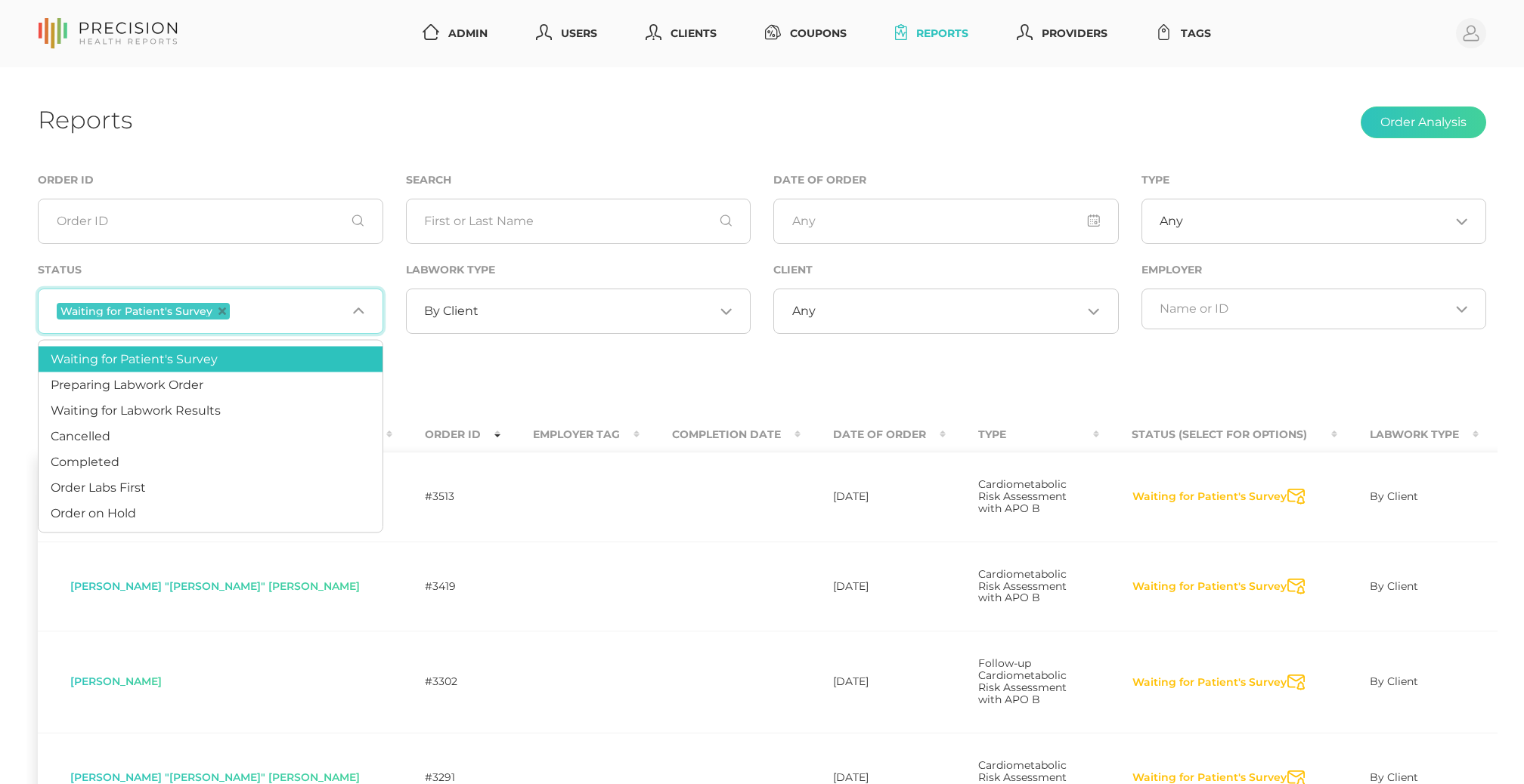
click at [565, 324] on div "By Client Loading..." at bounding box center [578, 312] width 346 height 46
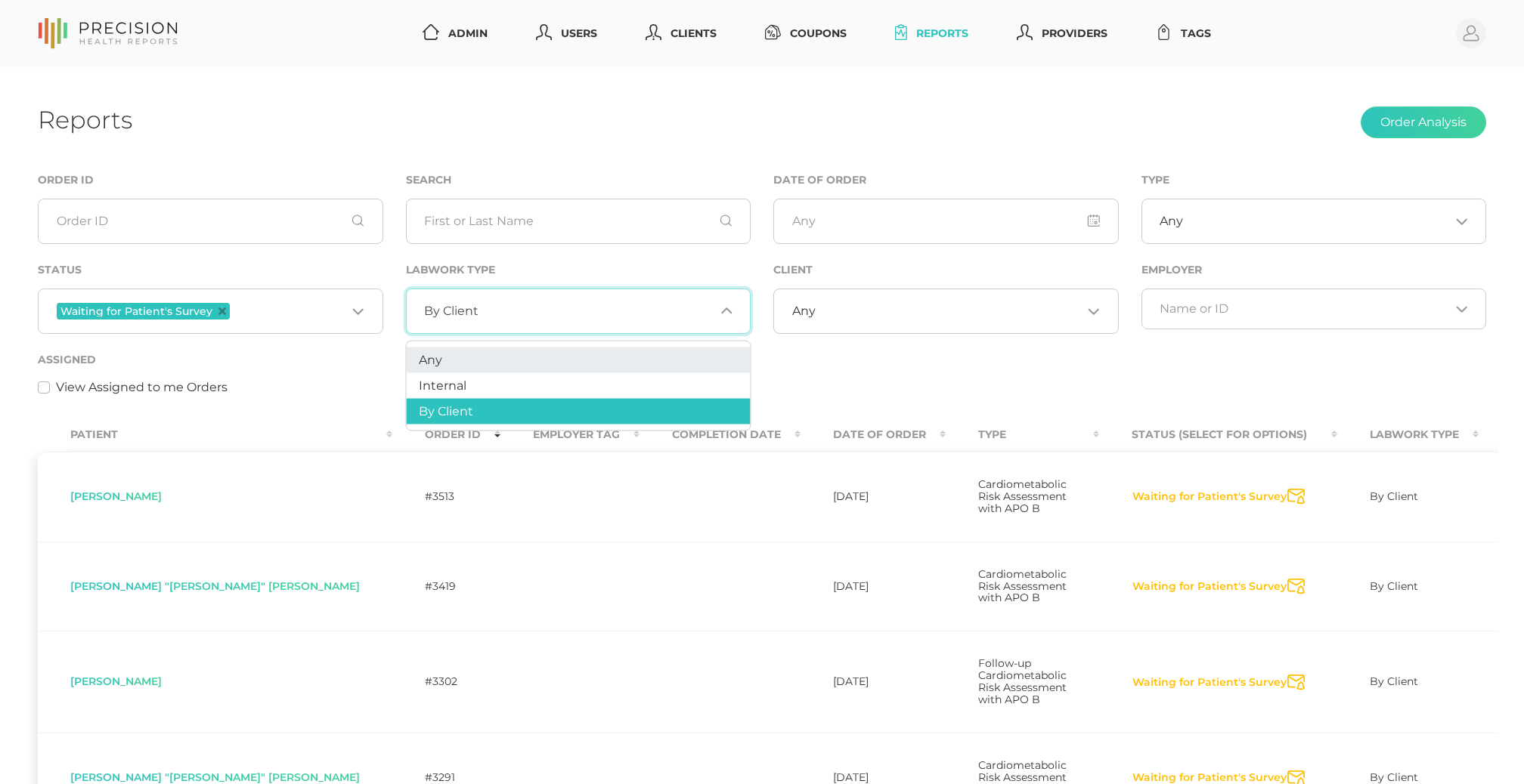
click at [516, 351] on li "Any" at bounding box center [578, 361] width 344 height 26
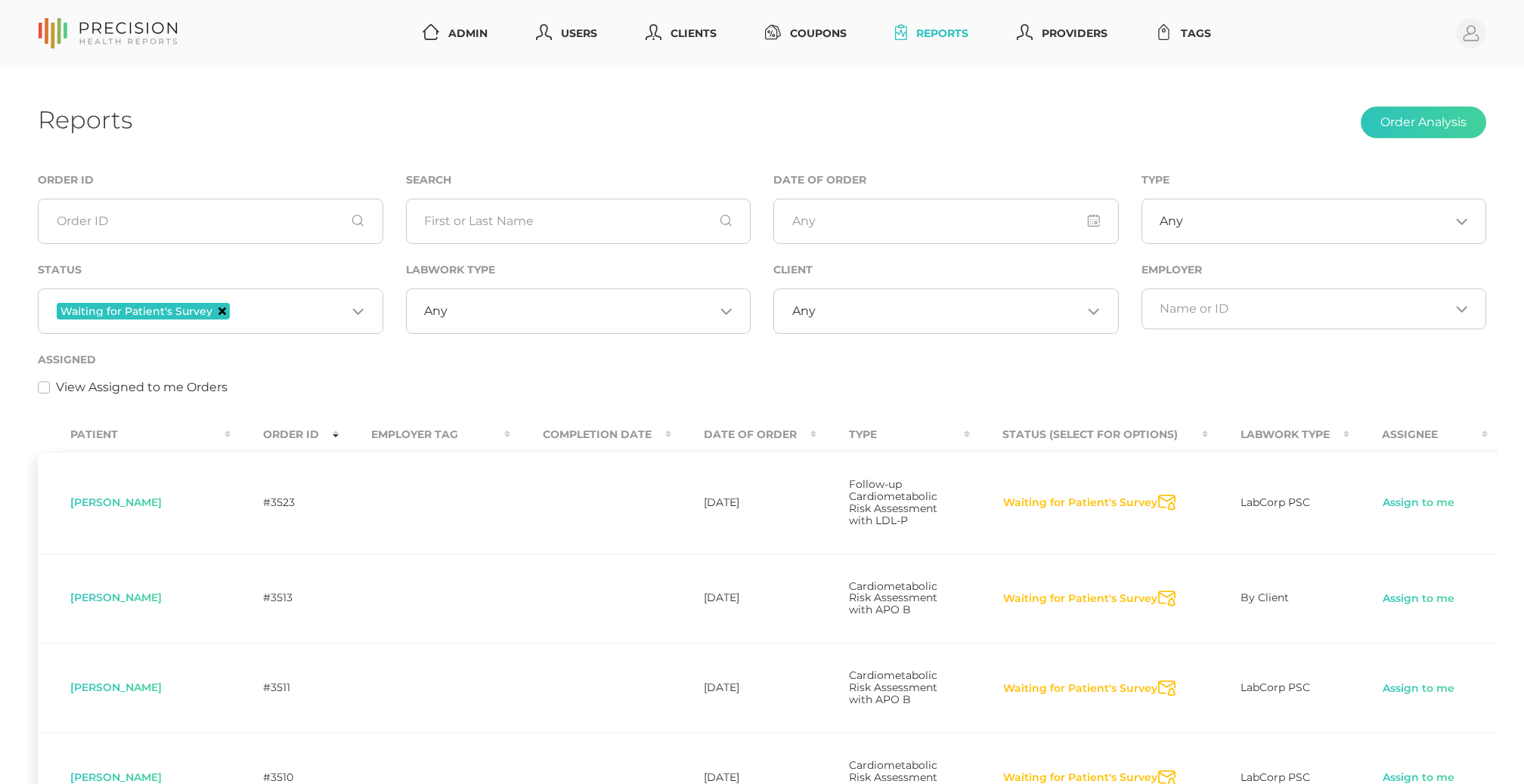
click at [221, 315] on icon "Deselect Waiting for Patient's Survey" at bounding box center [222, 312] width 8 height 8
